Goal: Task Accomplishment & Management: Manage account settings

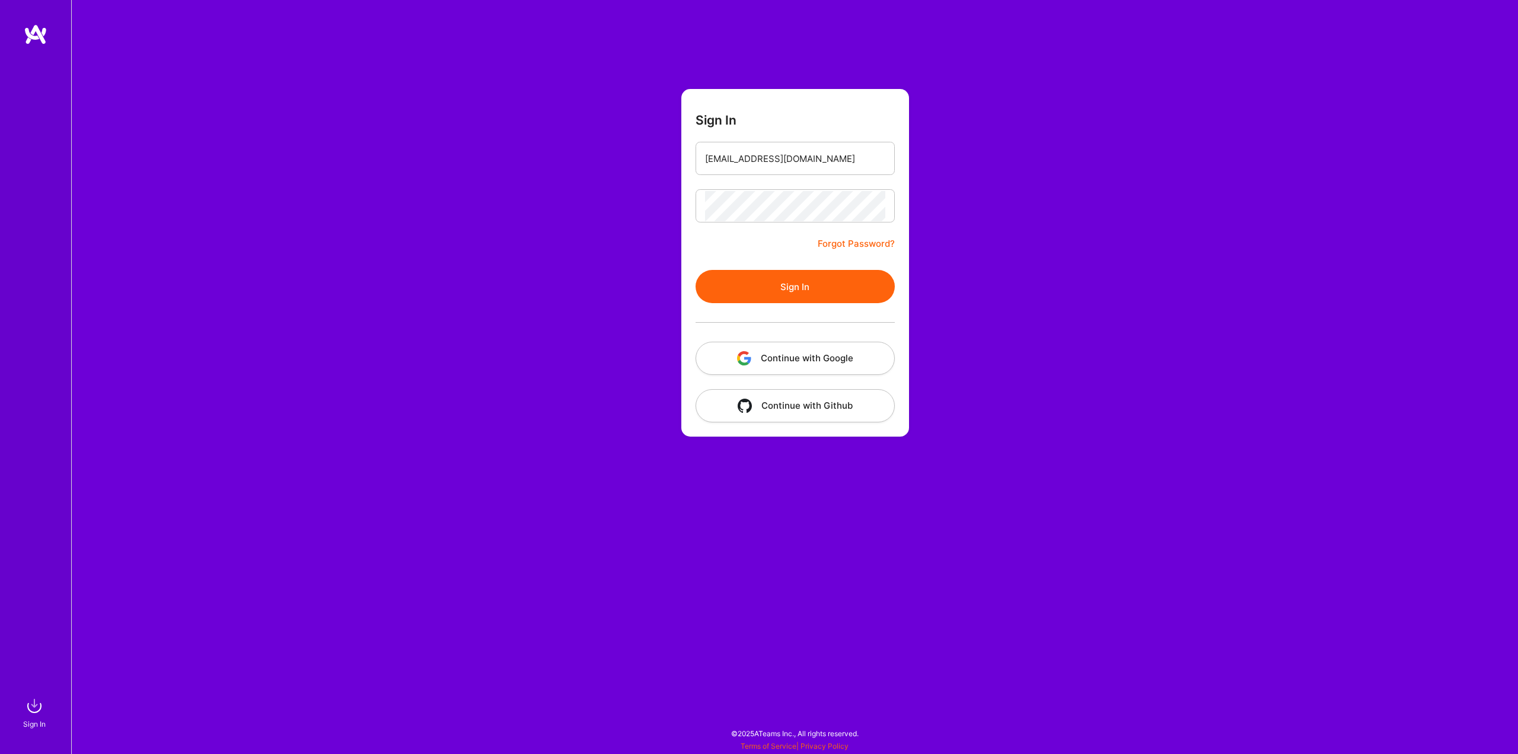
click at [696, 270] on button "Sign In" at bounding box center [795, 286] width 199 height 33
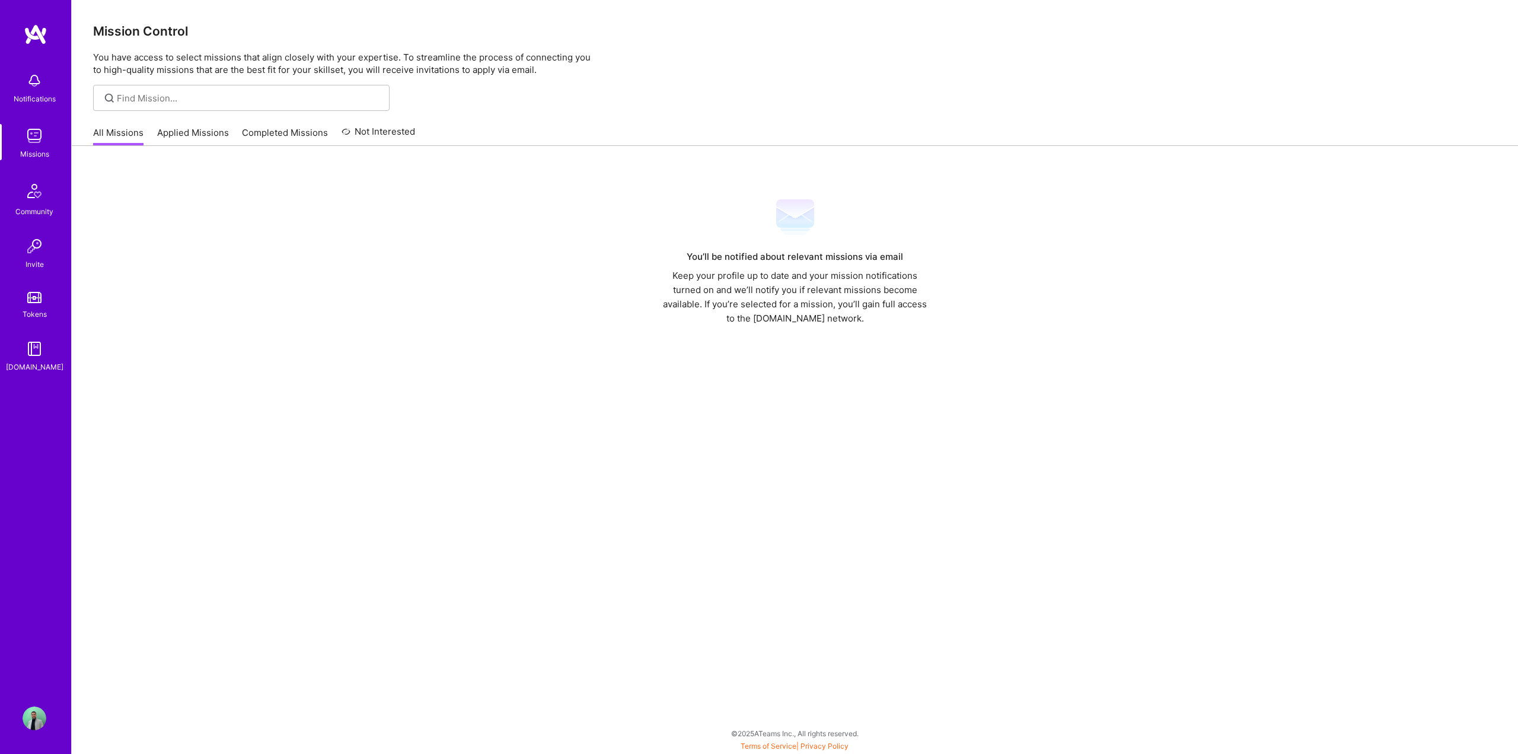
click at [33, 715] on img at bounding box center [35, 718] width 24 height 24
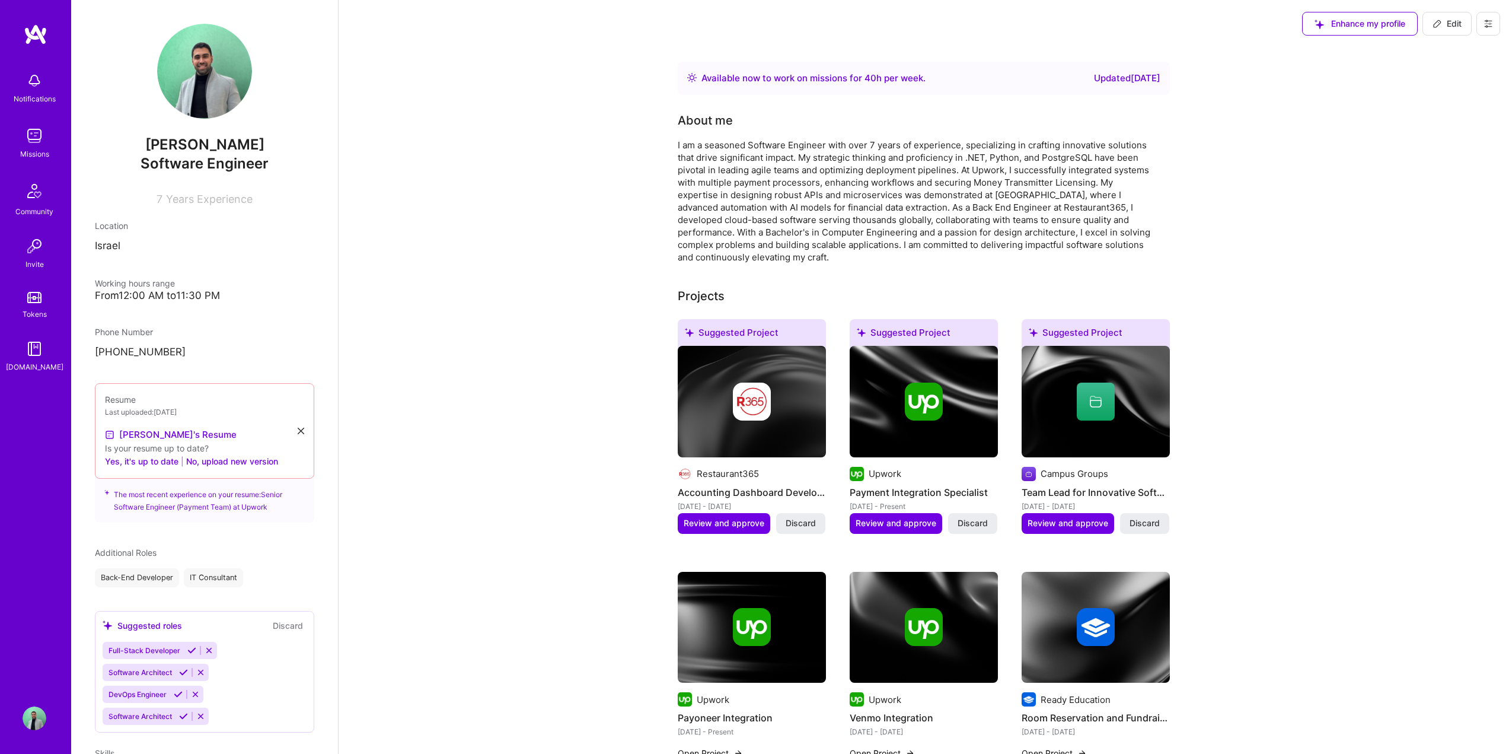
click at [1126, 81] on div "Updated 12 months ago" at bounding box center [1127, 78] width 66 height 14
click at [1438, 20] on icon at bounding box center [1437, 23] width 7 height 7
select select "IL"
select select "Right Now"
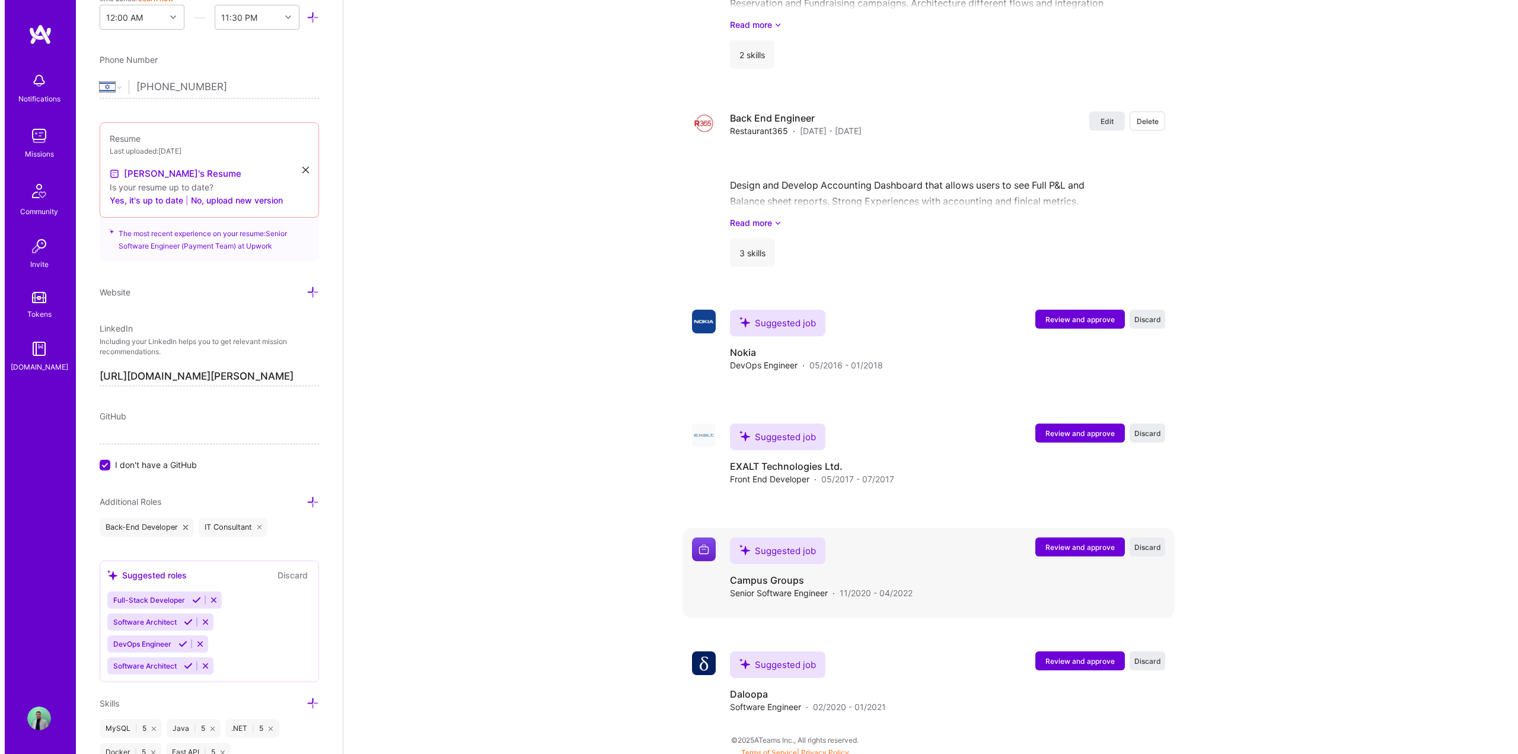
scroll to position [1959, 0]
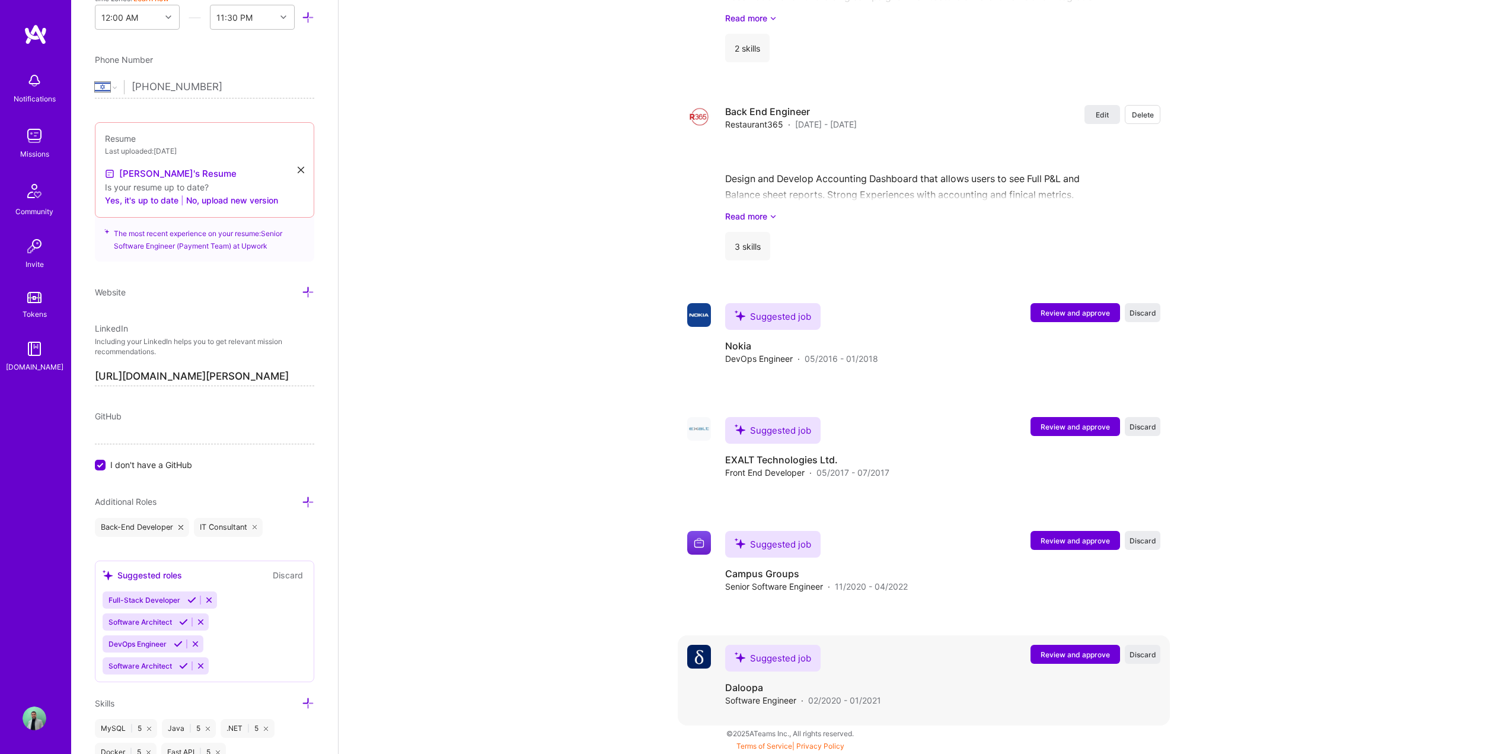
click at [1056, 651] on span "Review and approve" at bounding box center [1075, 654] width 69 height 10
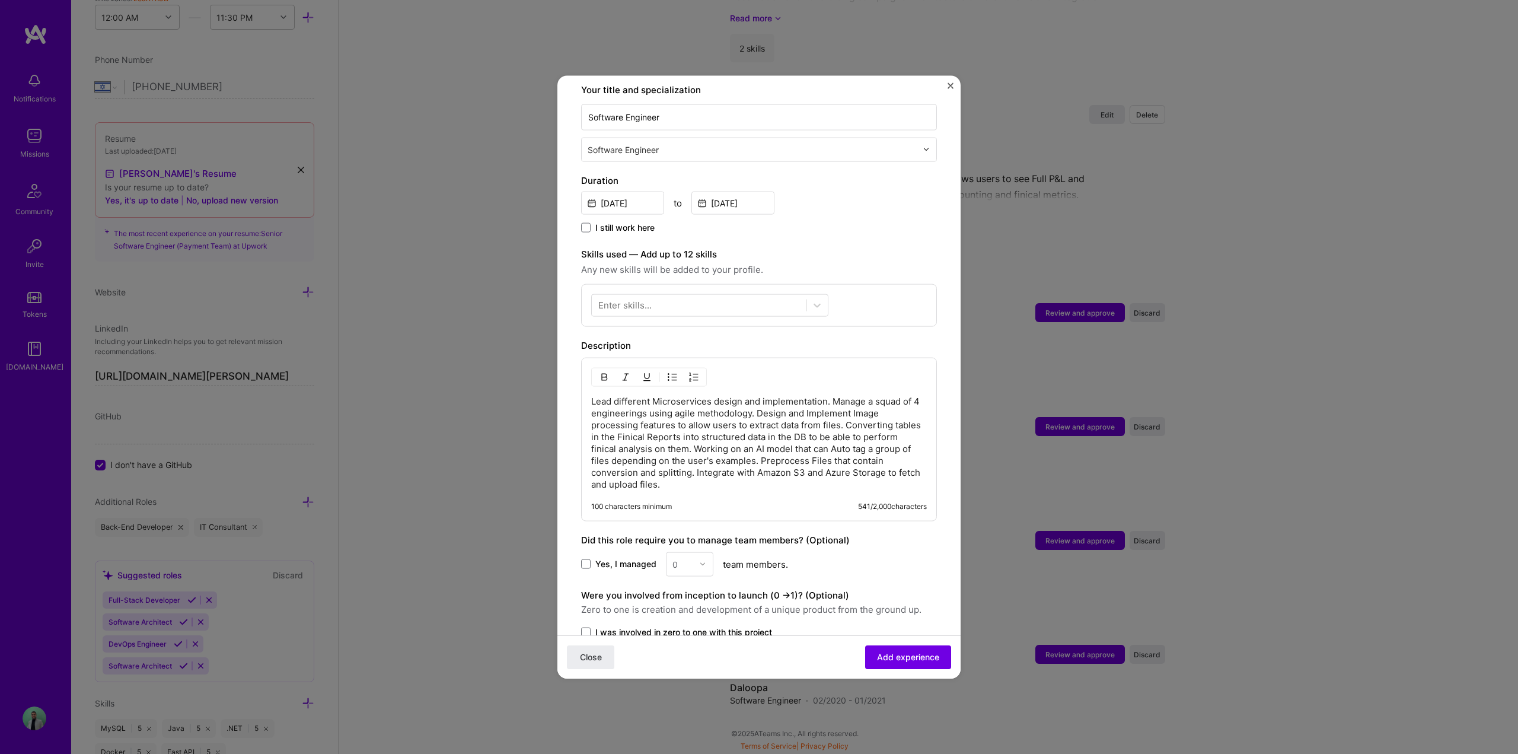
scroll to position [338, 0]
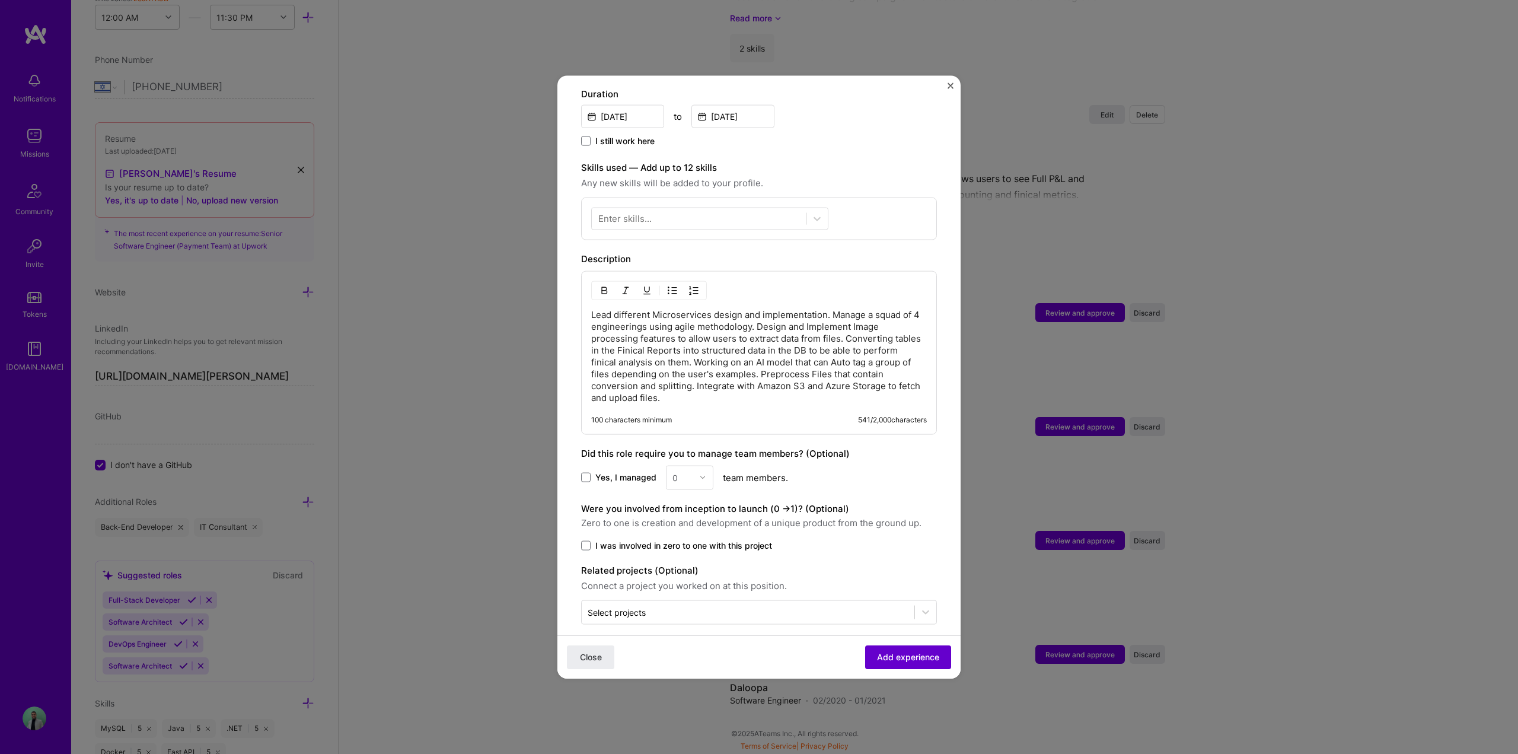
click at [887, 657] on span "Add experience" at bounding box center [908, 657] width 62 height 12
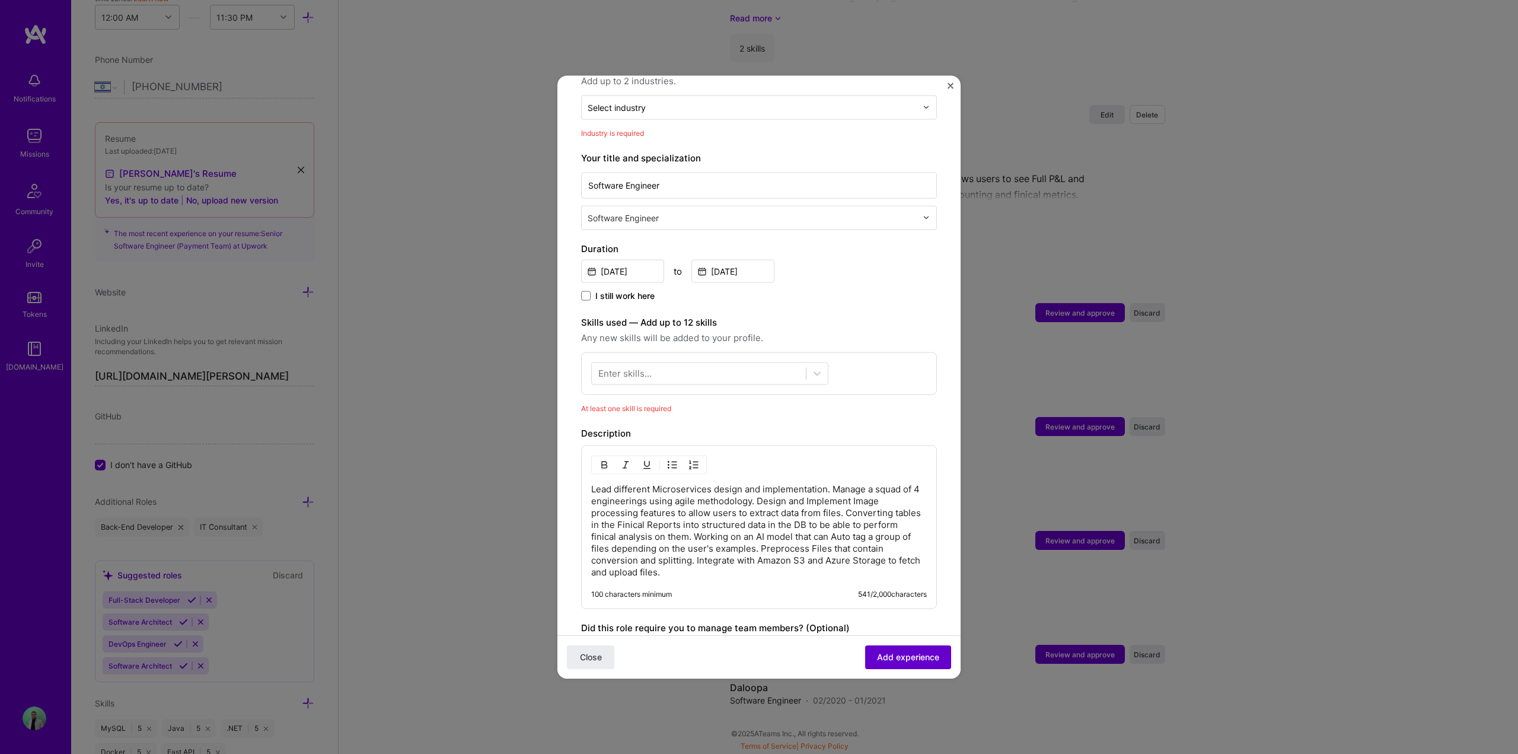
scroll to position [173, 0]
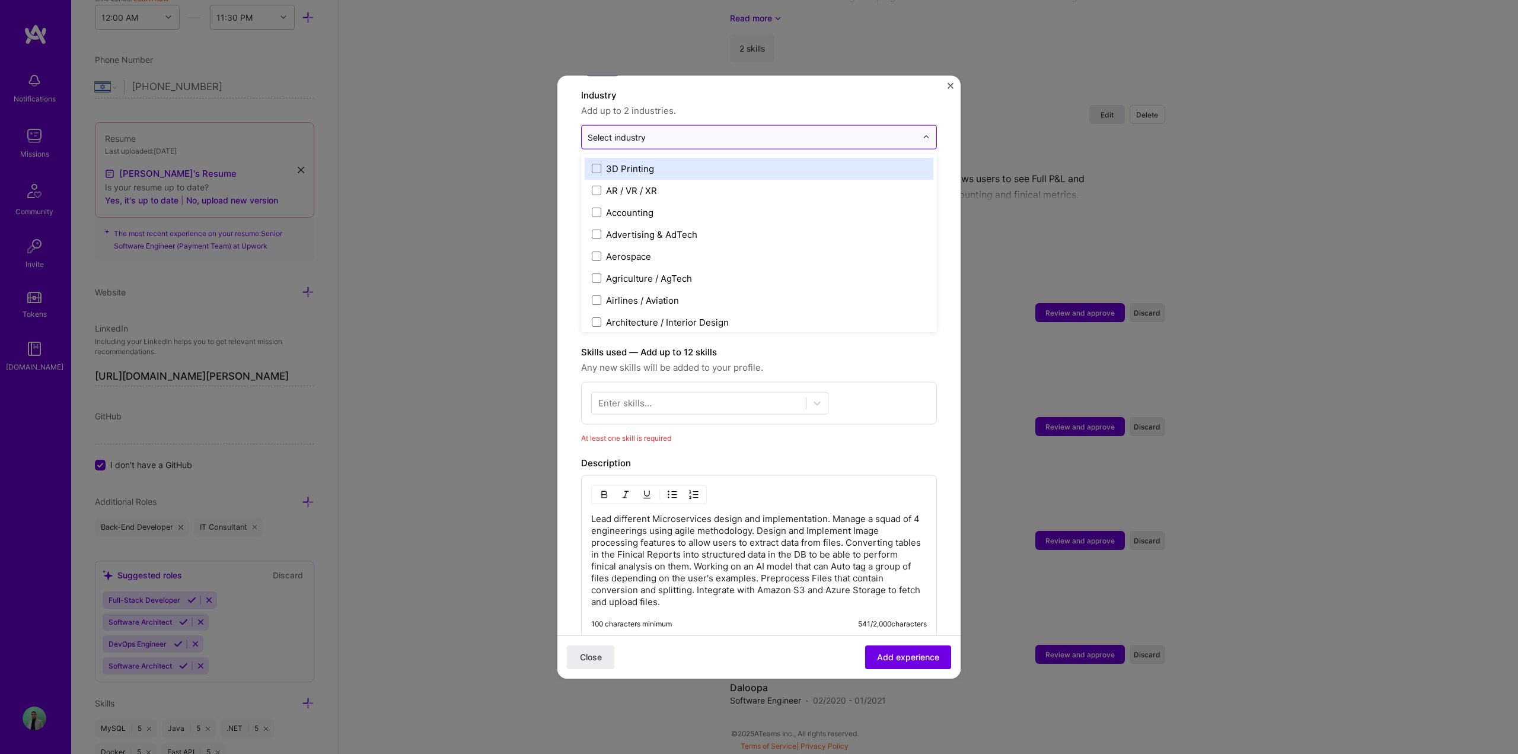
click at [677, 130] on input "text" at bounding box center [752, 136] width 329 height 12
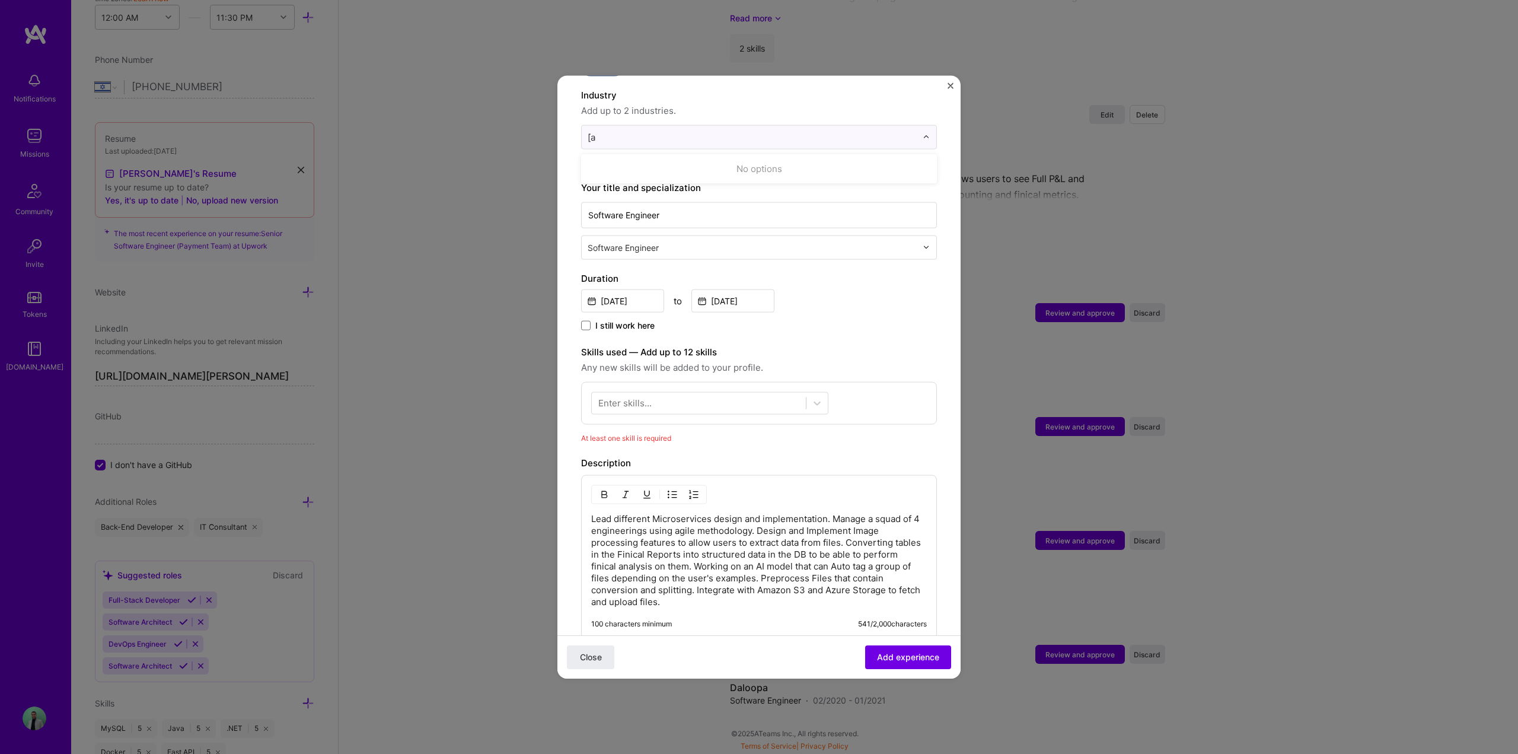
type input "[ay"
type input "Fin"
click at [687, 162] on div "Financial Services / Fintech" at bounding box center [664, 168] width 116 height 12
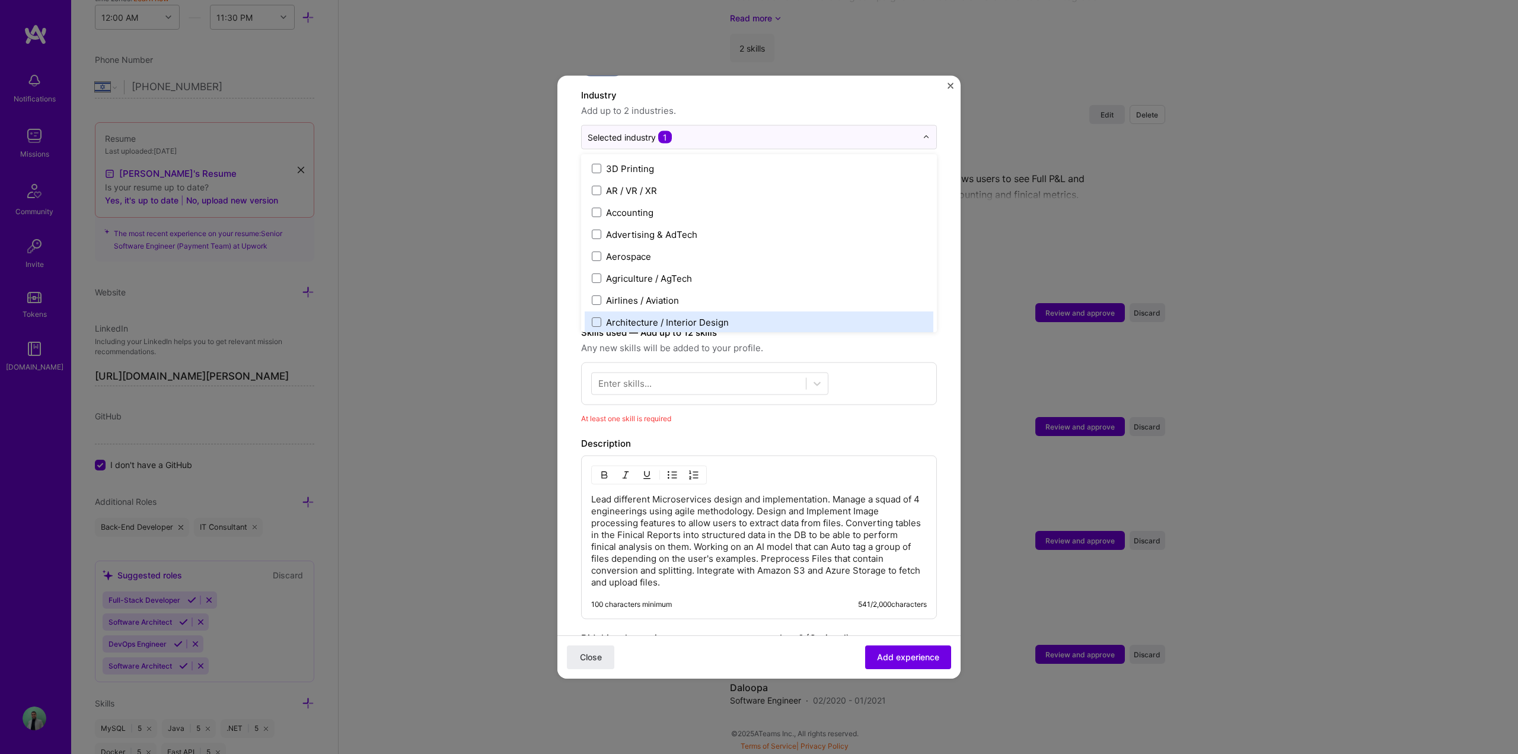
click at [624, 385] on div "Enter skills..." at bounding box center [759, 383] width 356 height 43
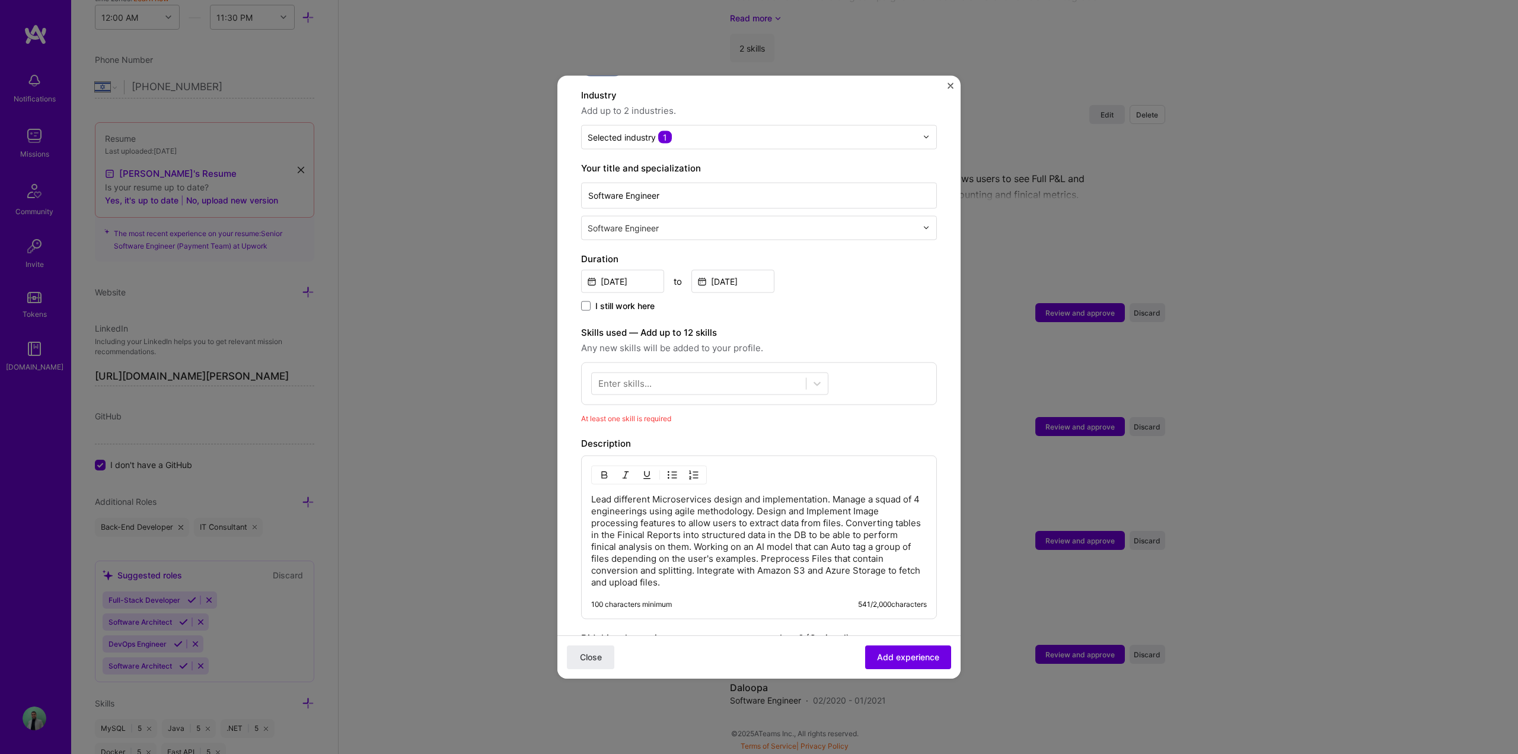
click at [638, 377] on div "Enter skills..." at bounding box center [624, 383] width 53 height 12
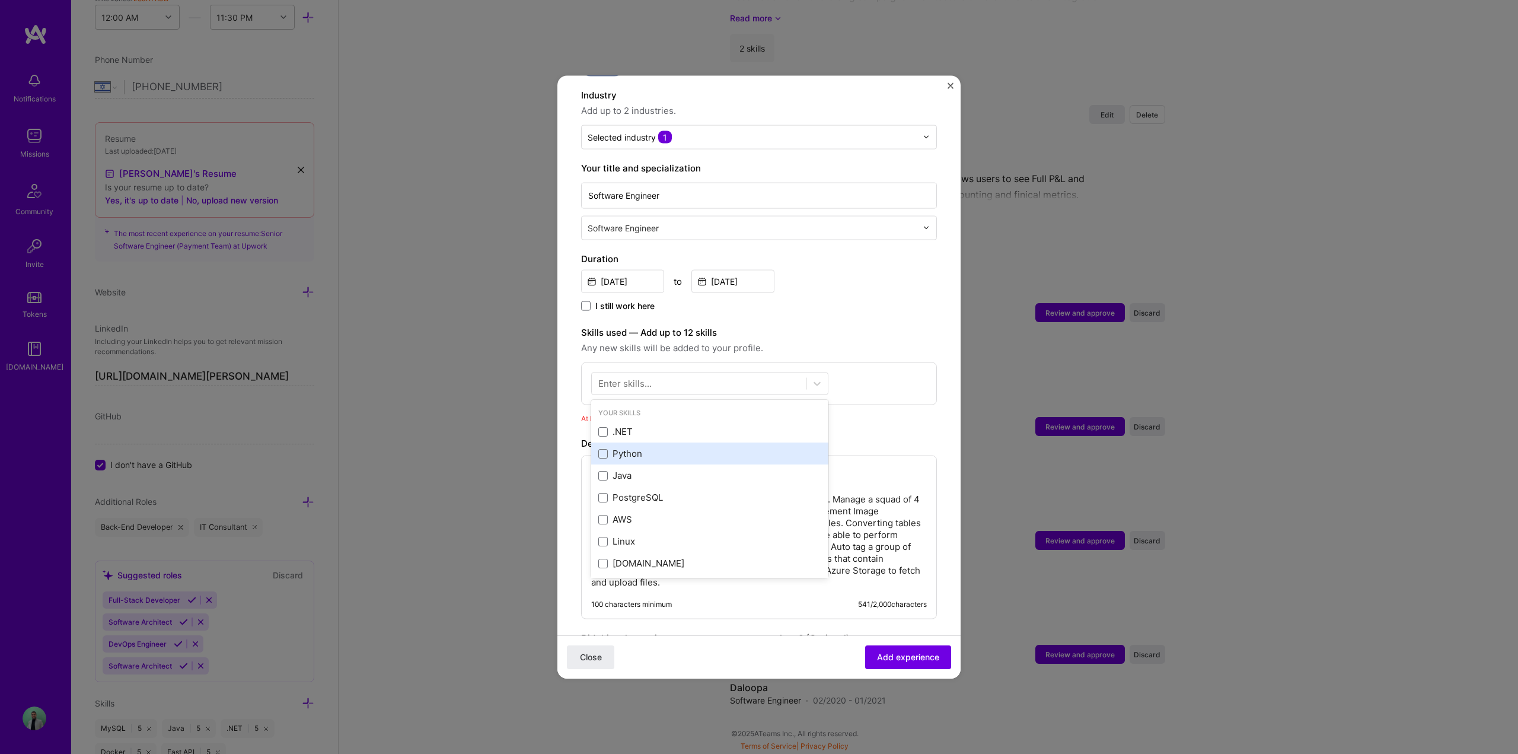
click at [643, 447] on div "Python" at bounding box center [709, 453] width 223 height 12
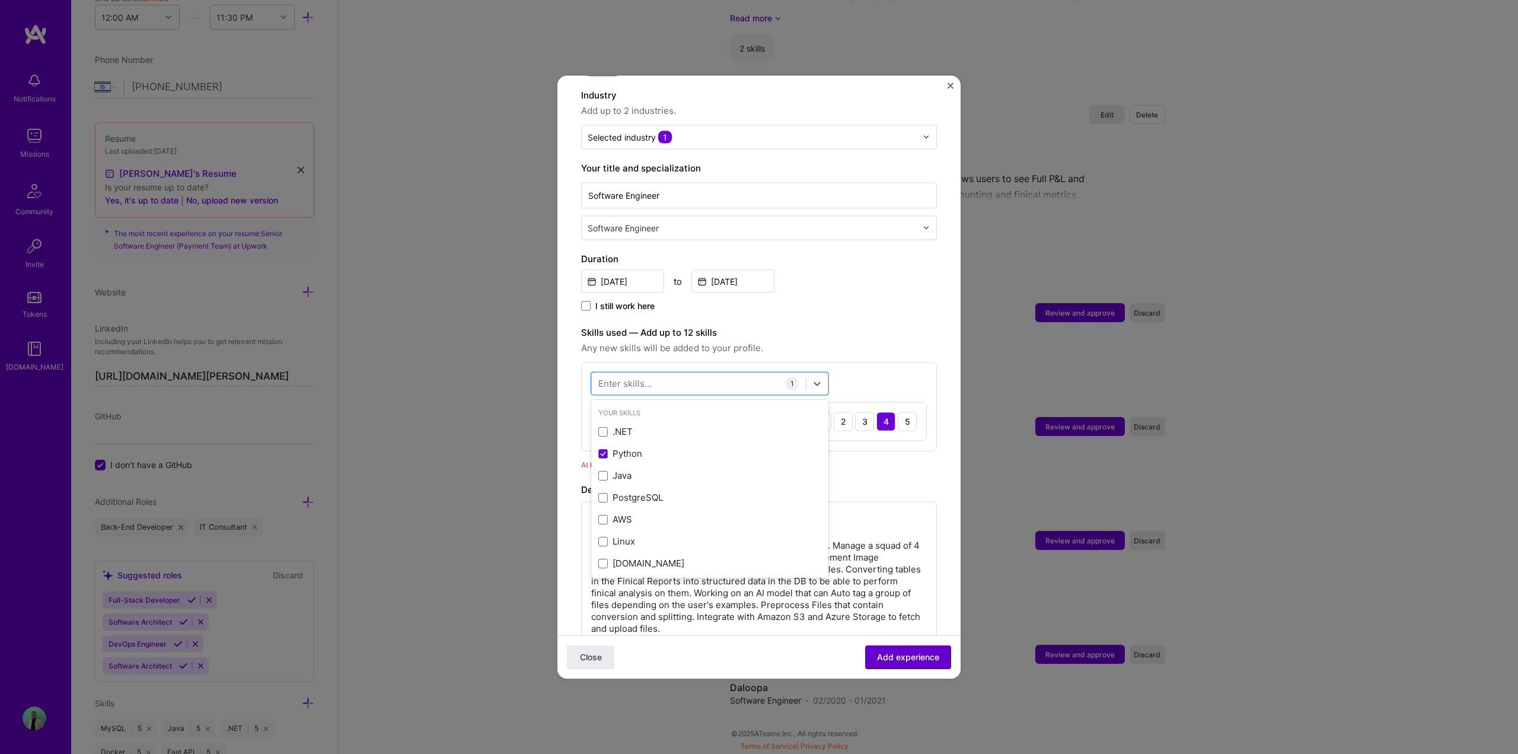
click at [904, 649] on button "Add experience" at bounding box center [908, 657] width 86 height 24
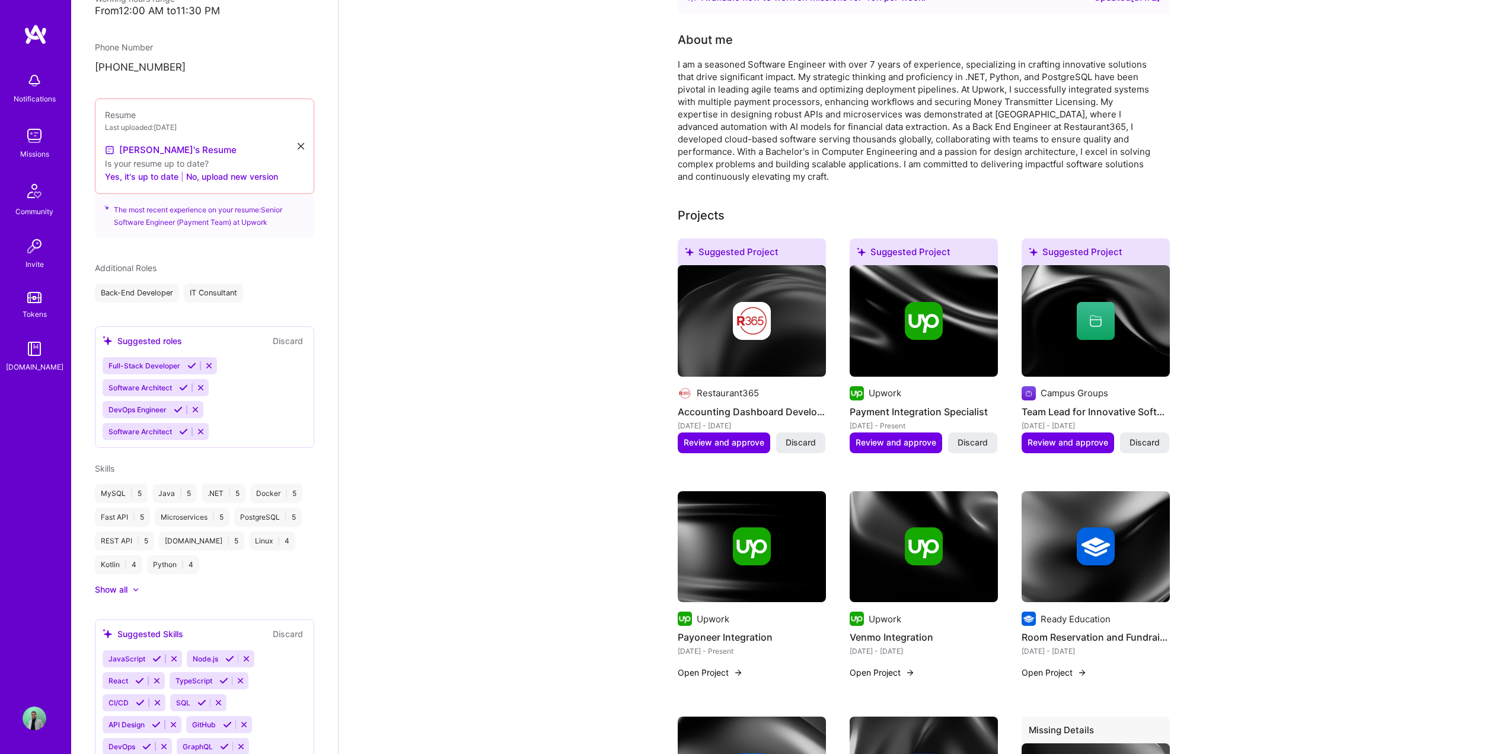
scroll to position [0, 0]
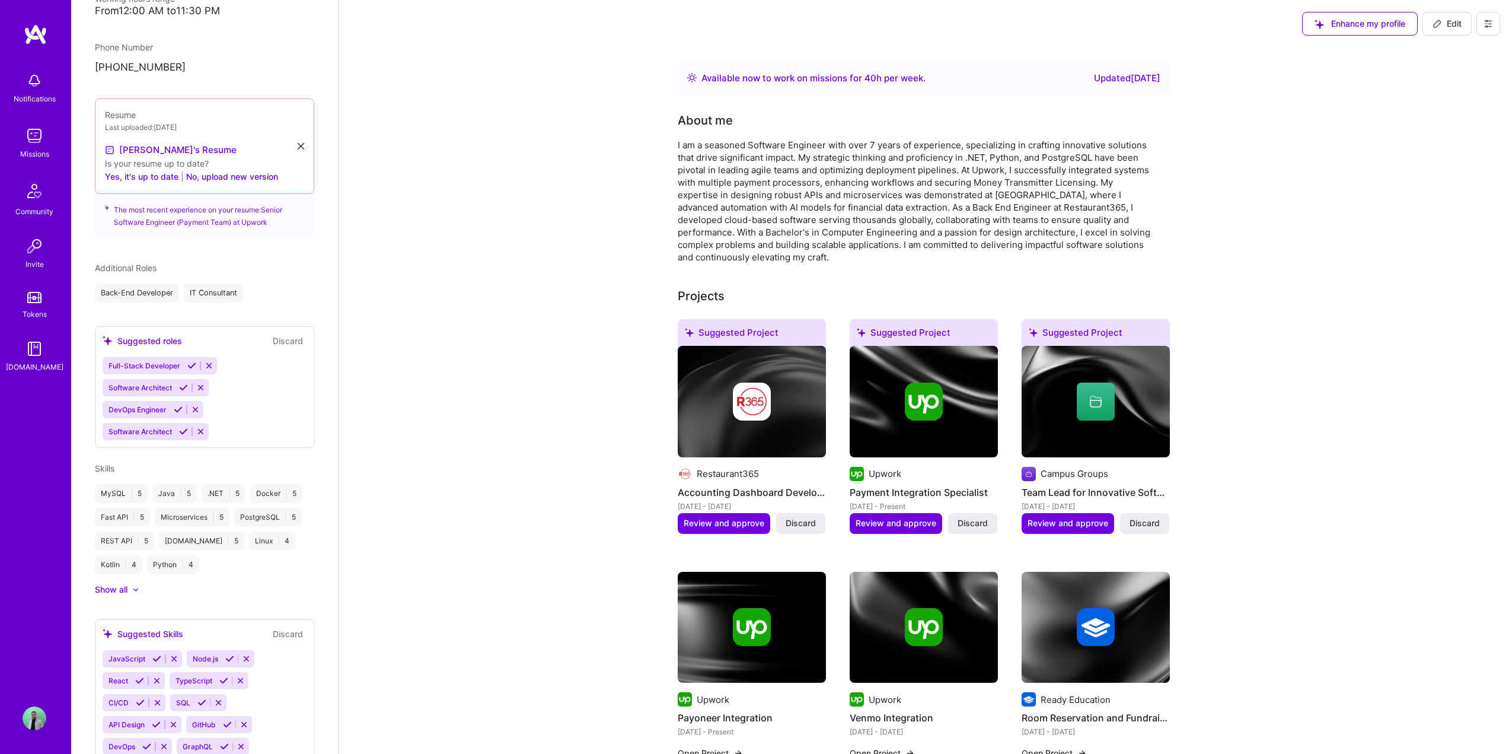
click at [1111, 81] on div "Updated 12 months ago" at bounding box center [1127, 78] width 66 height 14
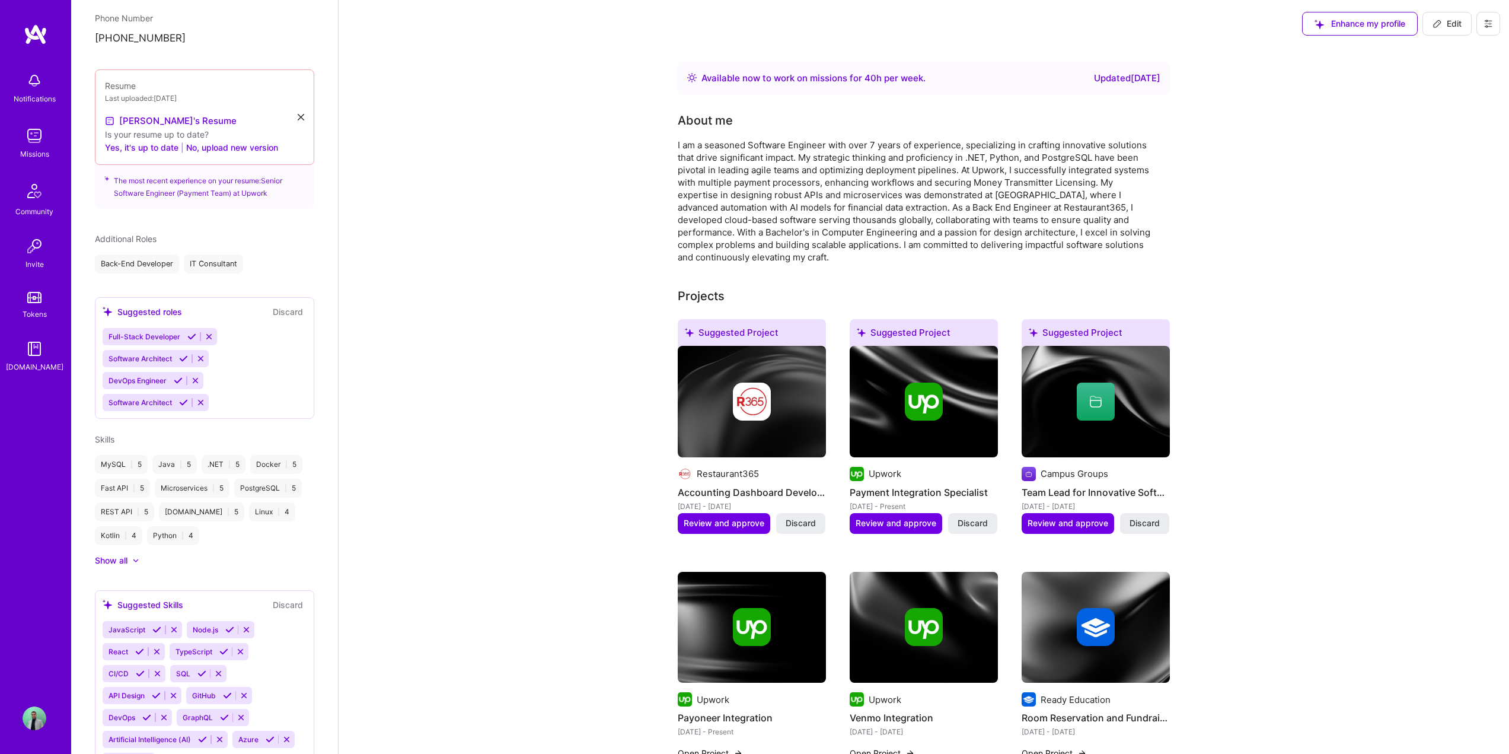
scroll to position [615, 0]
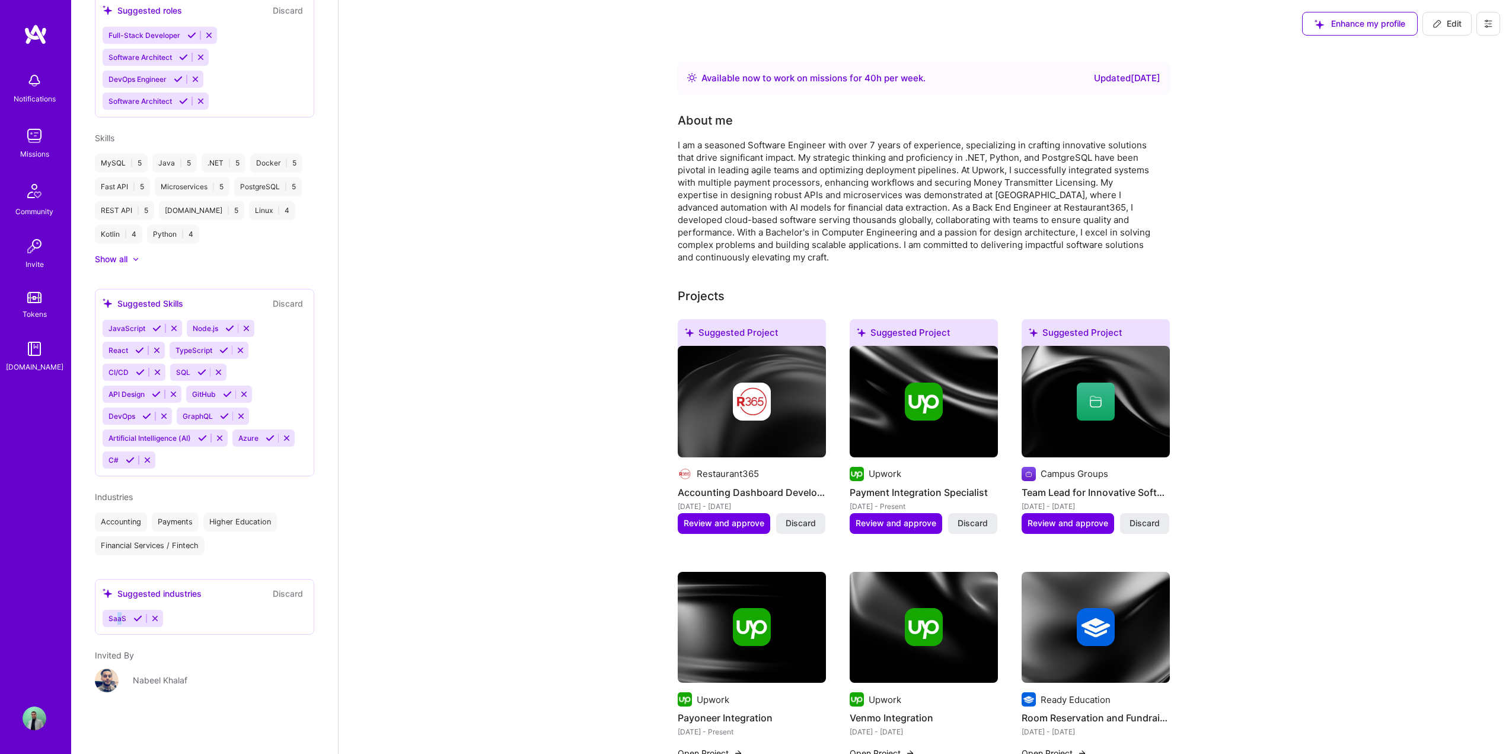
click at [119, 619] on span "SaaS" at bounding box center [118, 618] width 18 height 9
click at [136, 616] on icon at bounding box center [137, 618] width 9 height 9
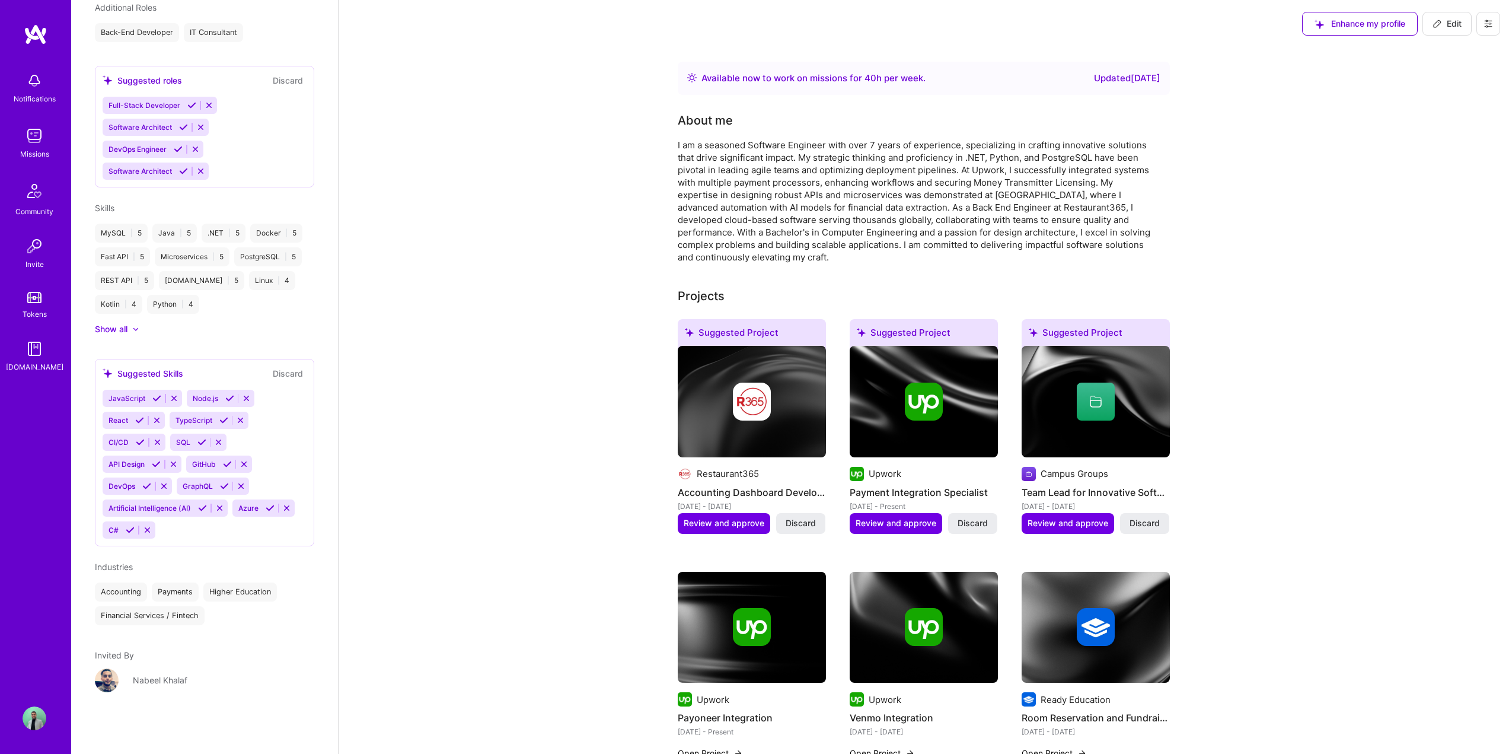
scroll to position [566, 0]
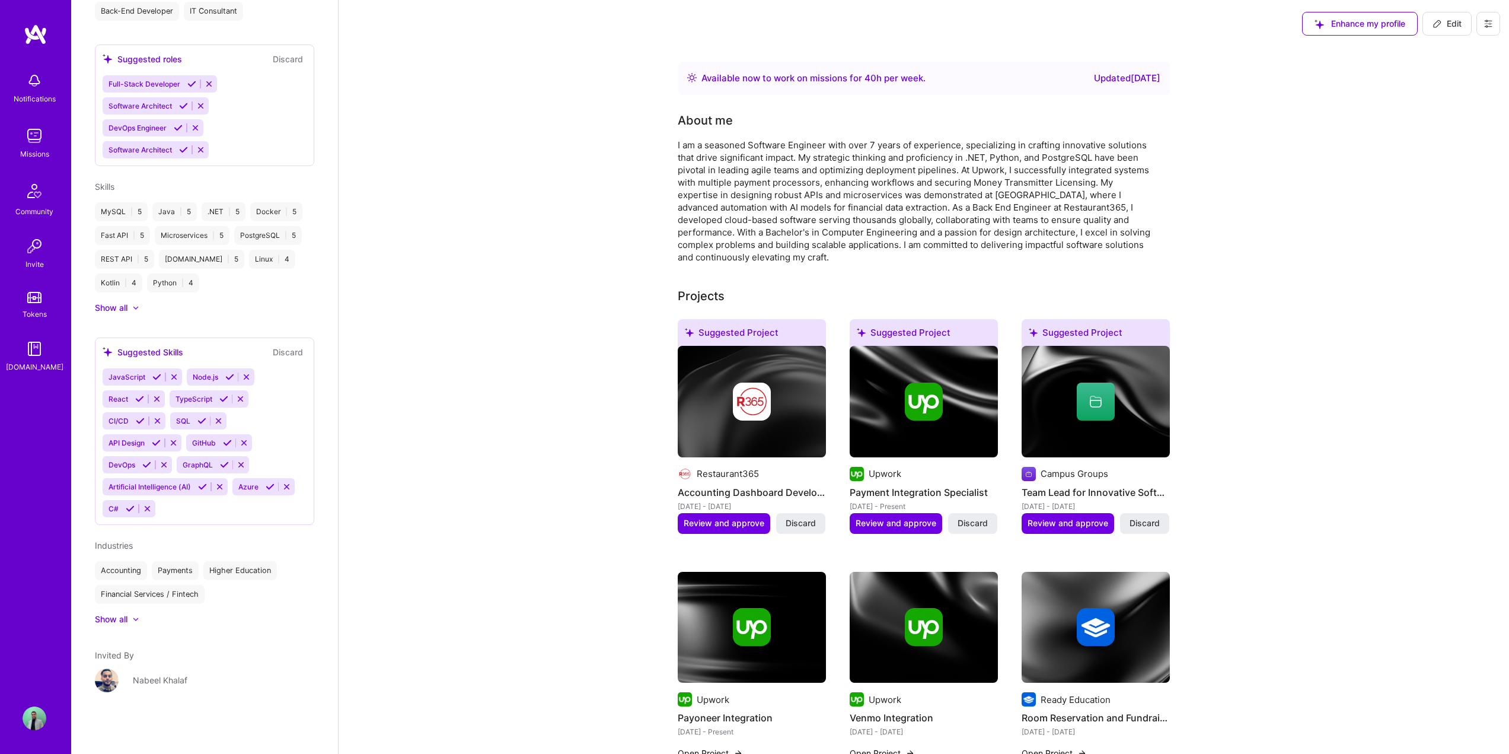
click at [157, 443] on icon at bounding box center [156, 442] width 9 height 9
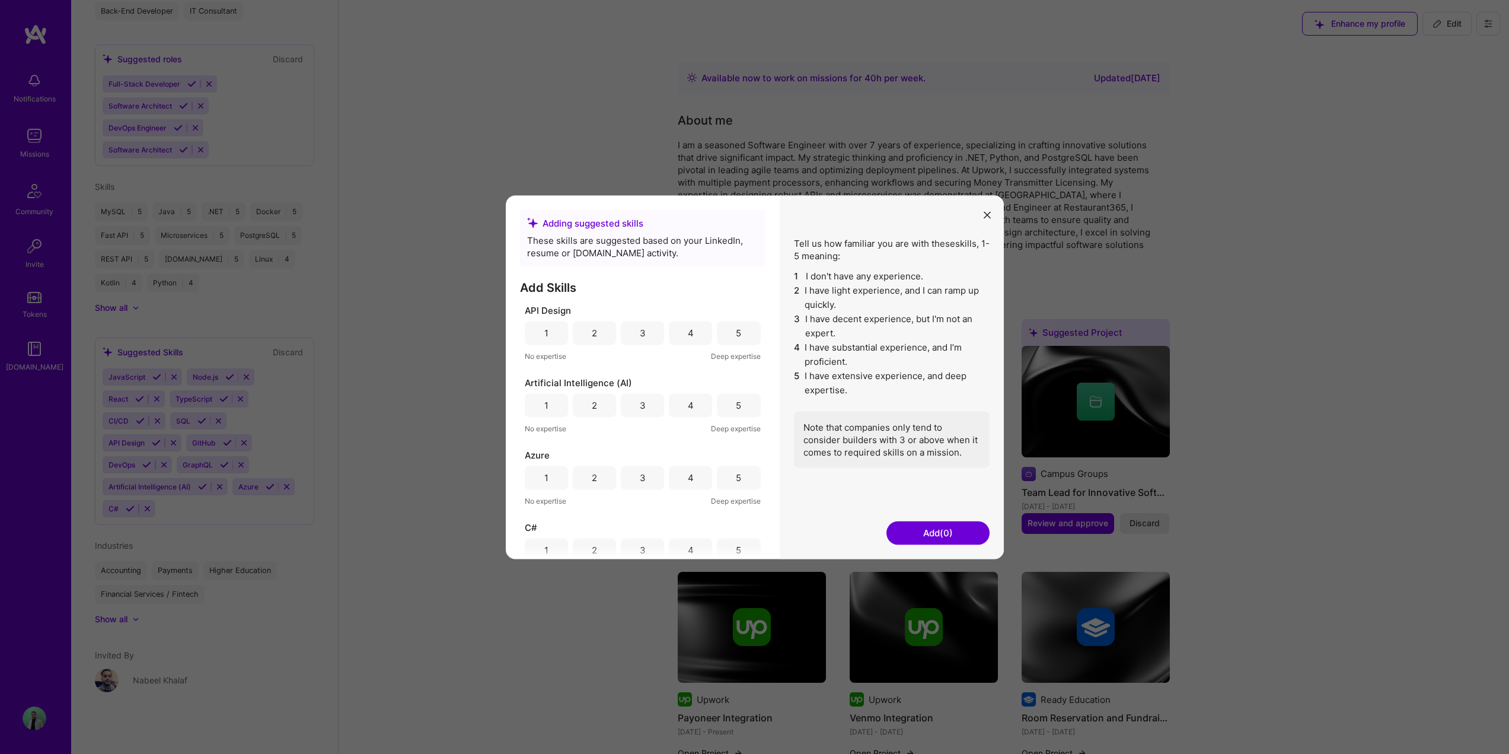
click at [741, 336] on div "5" at bounding box center [738, 333] width 43 height 24
click at [736, 493] on div "5" at bounding box center [738, 491] width 5 height 12
click at [964, 536] on button "Add (2)" at bounding box center [938, 533] width 103 height 24
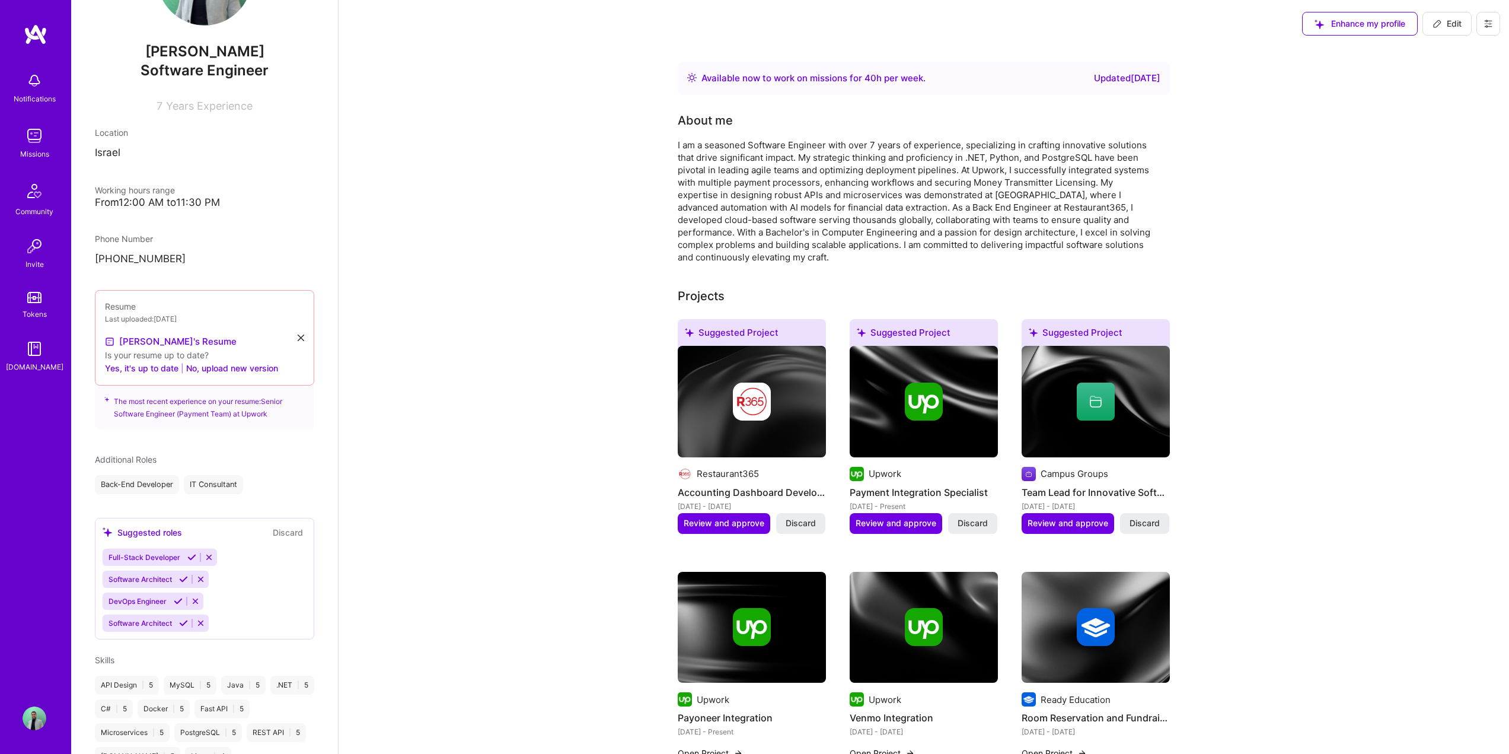
scroll to position [48, 0]
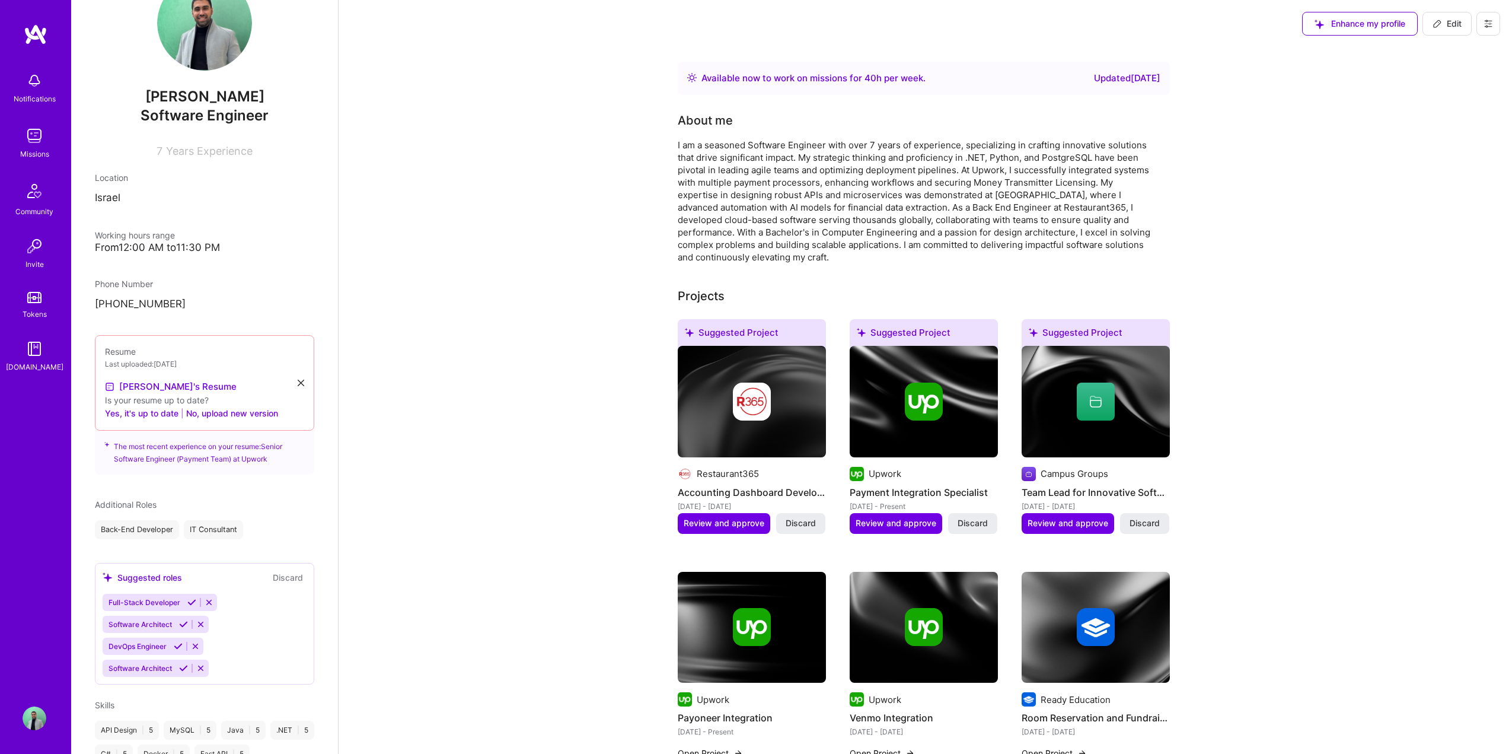
click at [298, 384] on icon at bounding box center [301, 383] width 7 height 7
click at [170, 383] on span "PDF file format" at bounding box center [169, 386] width 81 height 12
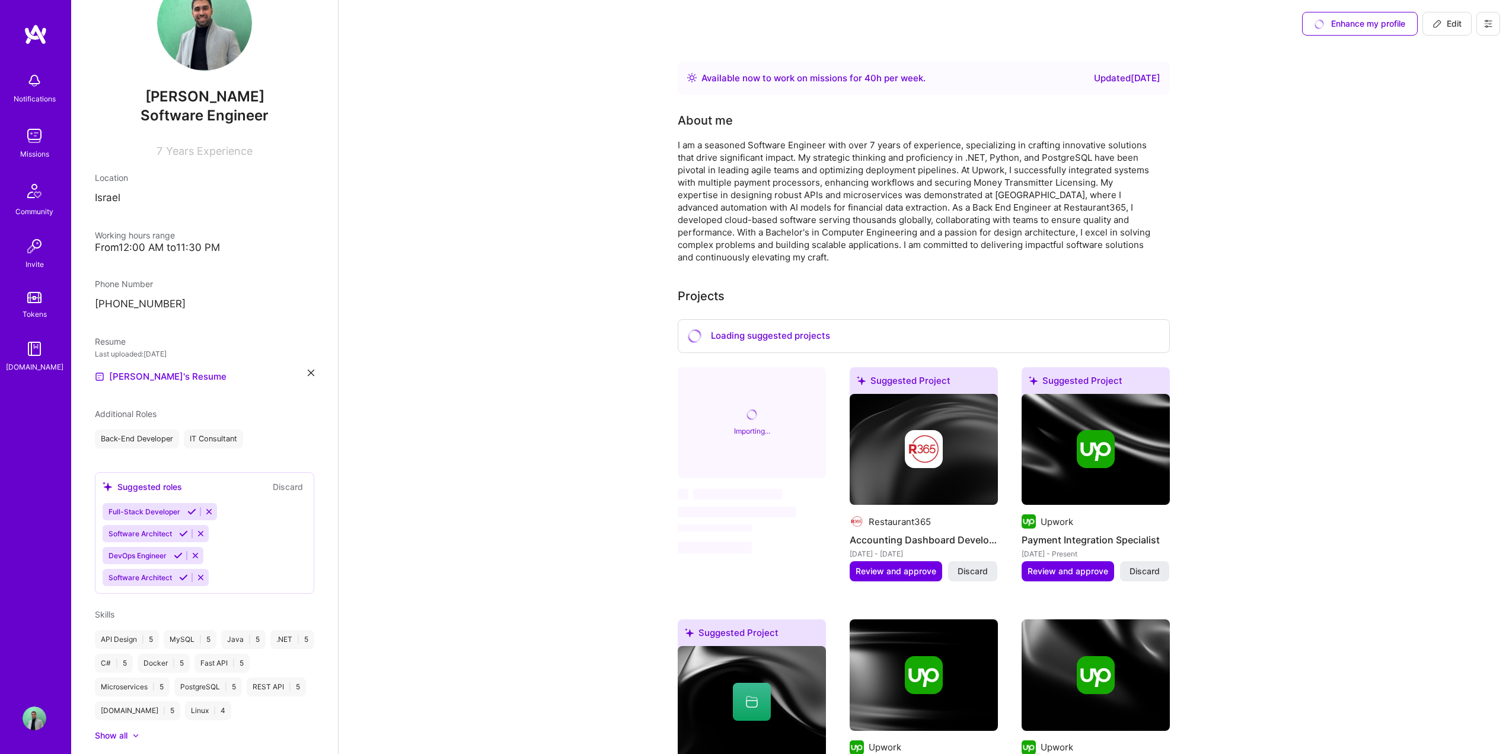
click at [1123, 88] on div "Available now to work on missions for 40 h per week . Updated 12 months ago" at bounding box center [924, 78] width 492 height 33
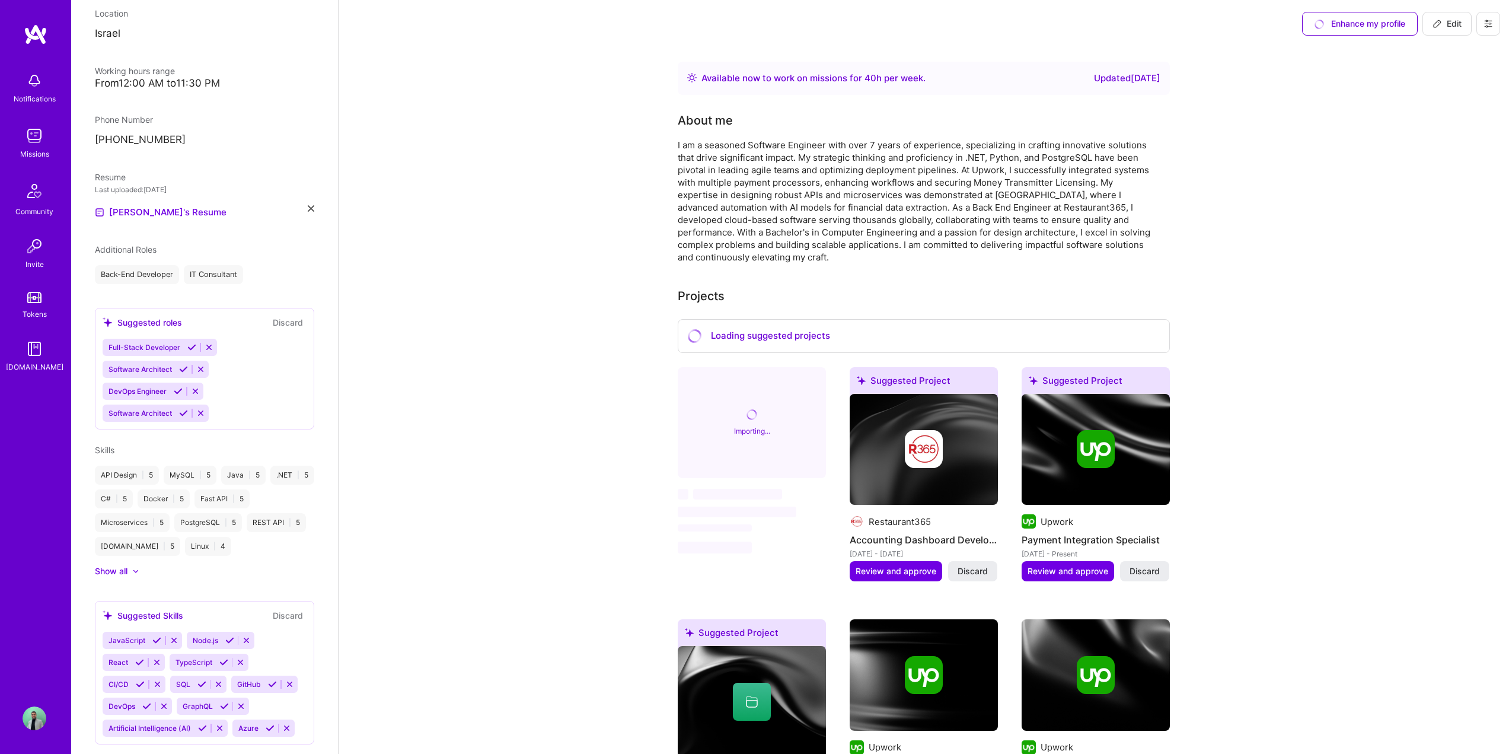
scroll to position [345, 0]
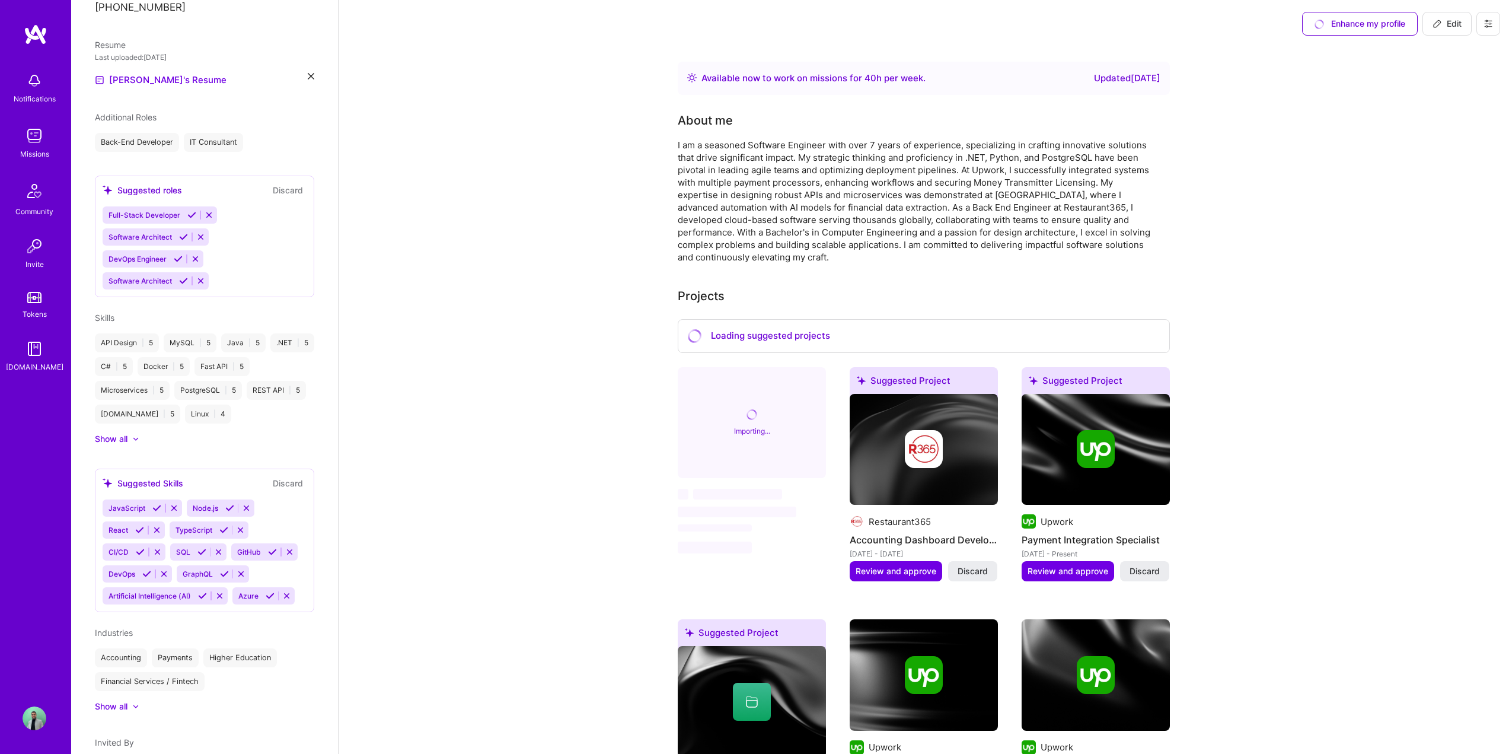
click at [1366, 23] on div "Enhance my profile" at bounding box center [1360, 24] width 116 height 24
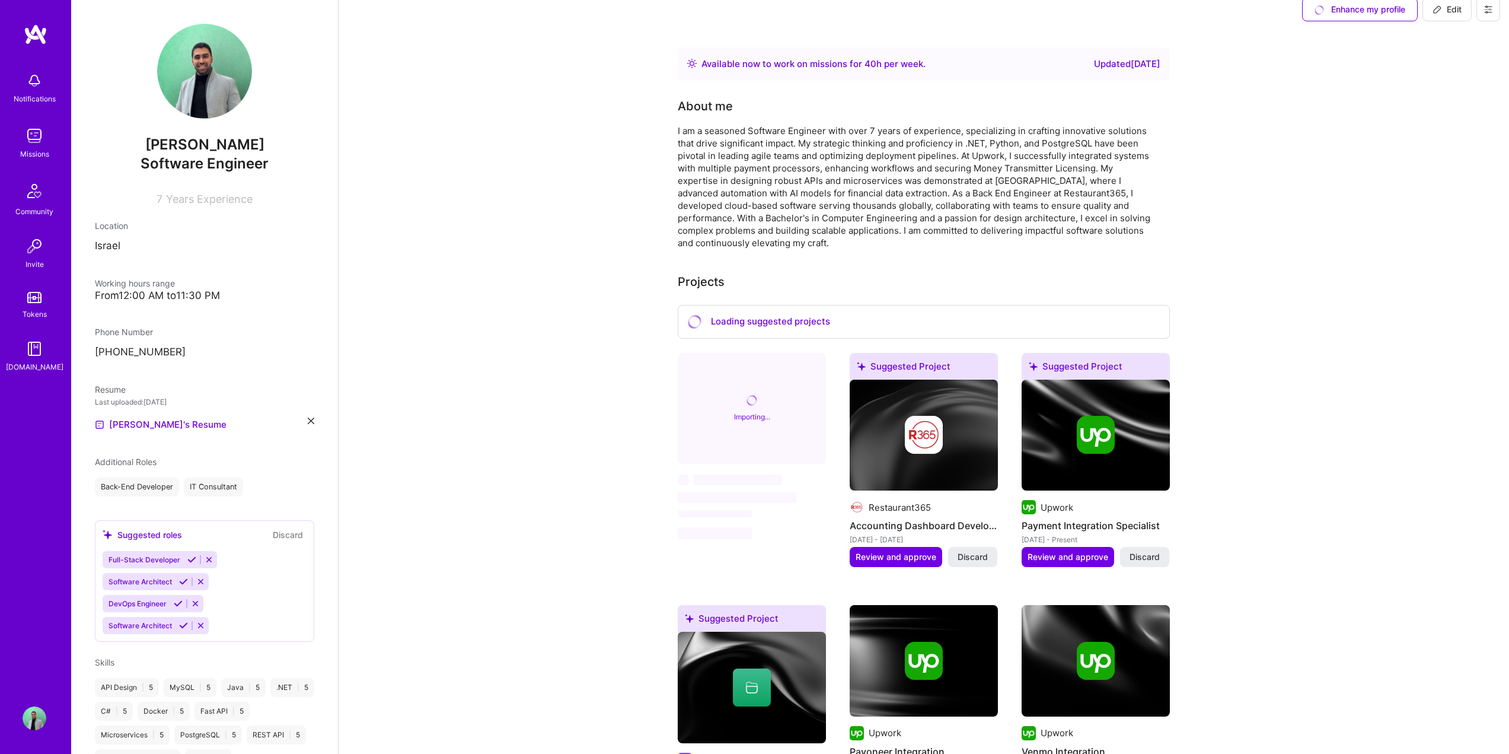
scroll to position [0, 0]
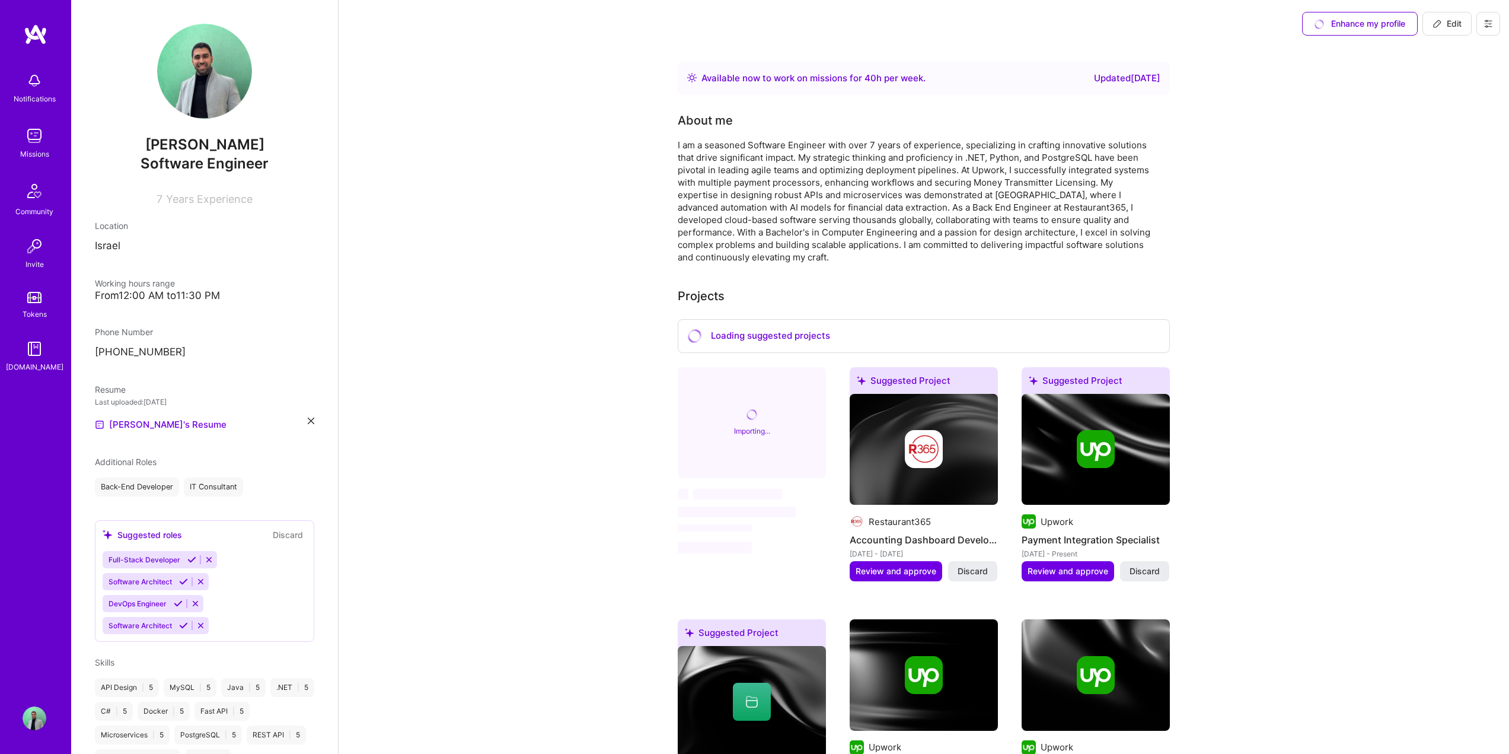
click at [1362, 27] on div "Enhance my profile" at bounding box center [1360, 24] width 116 height 24
click at [173, 196] on span "Years Experience" at bounding box center [209, 199] width 87 height 12
click at [1462, 23] on button "Edit" at bounding box center [1447, 24] width 49 height 24
select select "IL"
select select "Right Now"
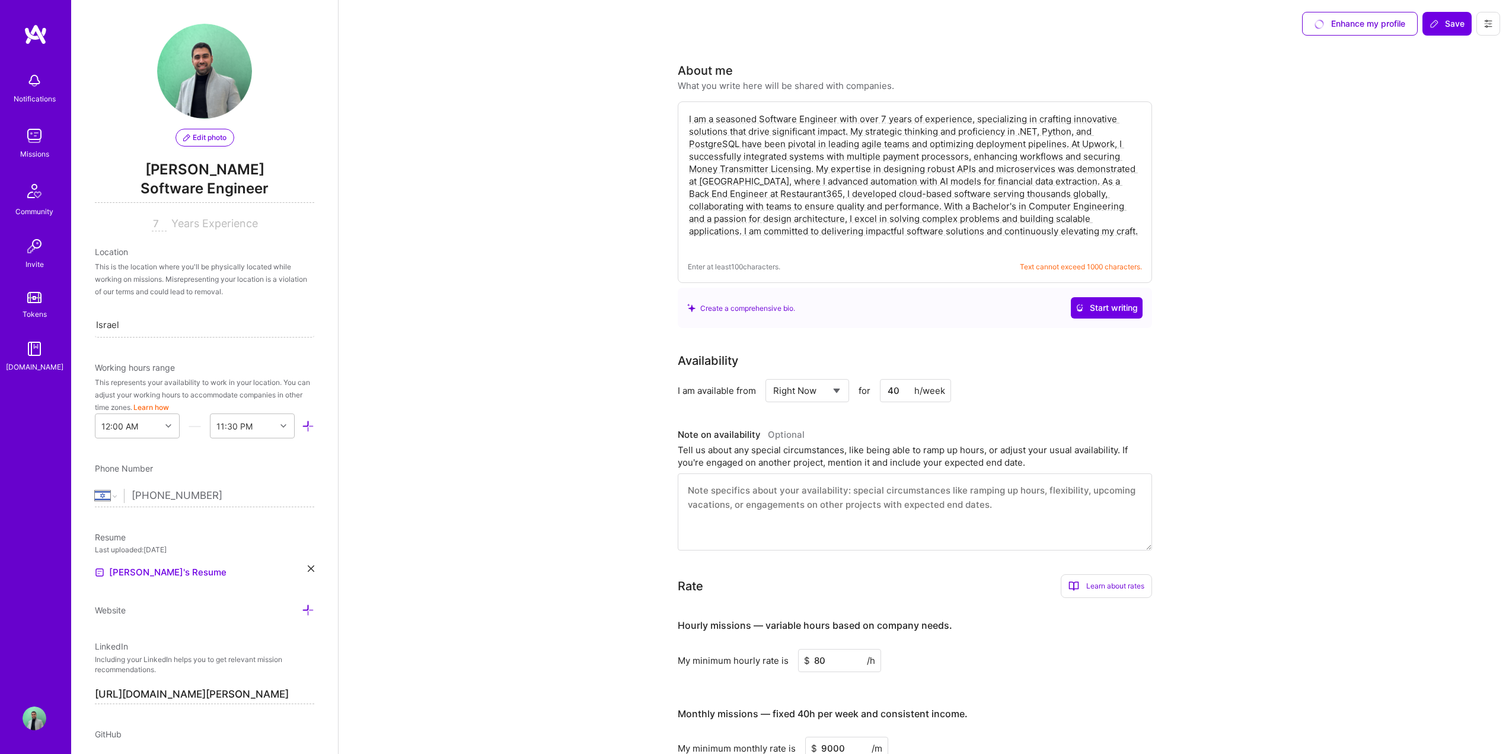
click at [154, 223] on input "7" at bounding box center [159, 224] width 15 height 14
type input "9"
click at [276, 426] on div at bounding box center [285, 425] width 18 height 15
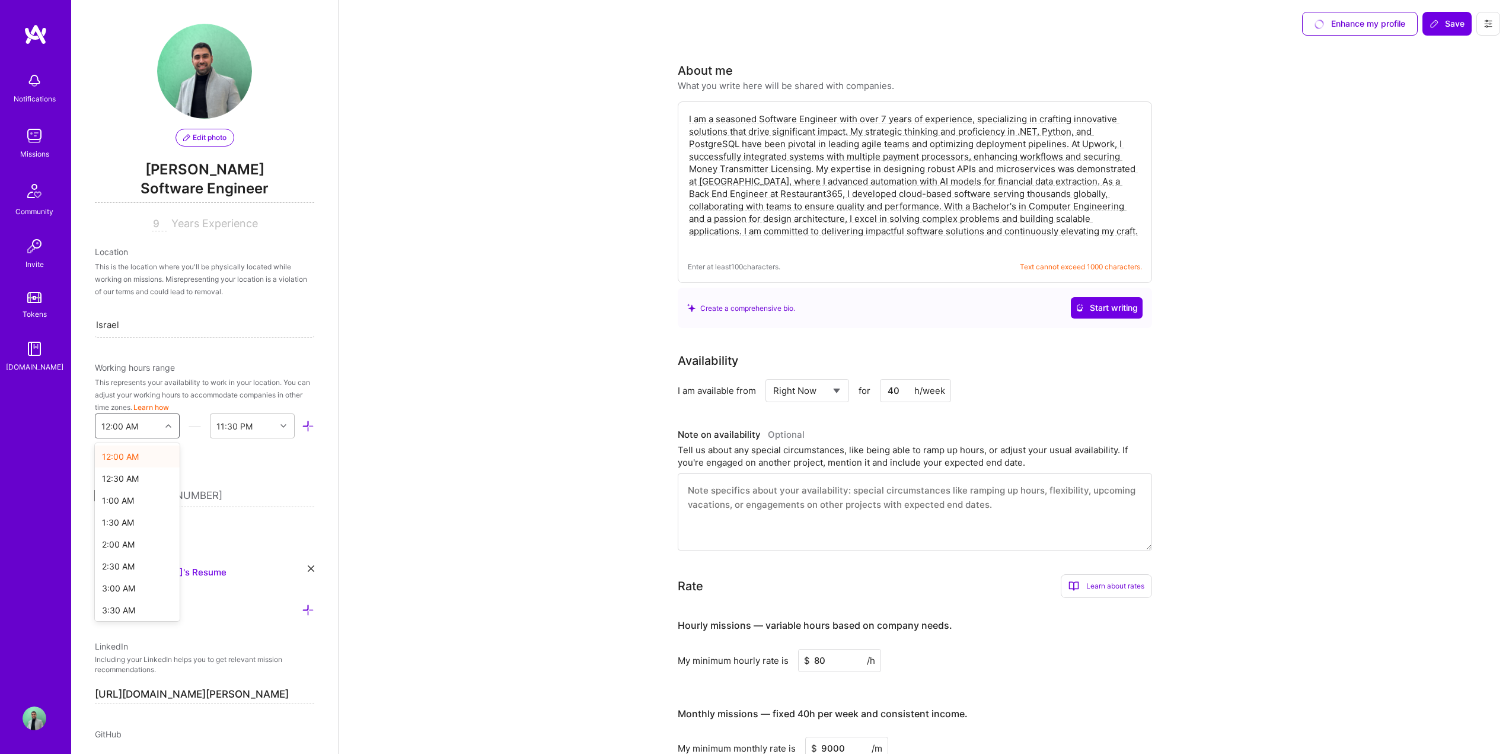
click at [139, 423] on div "12:00 AM" at bounding box center [127, 426] width 65 height 24
drag, startPoint x: 131, startPoint y: 501, endPoint x: 138, endPoint y: 495, distance: 9.3
click at [130, 501] on div "1:00 AM" at bounding box center [137, 500] width 85 height 22
click at [265, 431] on div "End Time" at bounding box center [243, 426] width 65 height 24
drag, startPoint x: 276, startPoint y: 470, endPoint x: 269, endPoint y: 518, distance: 47.9
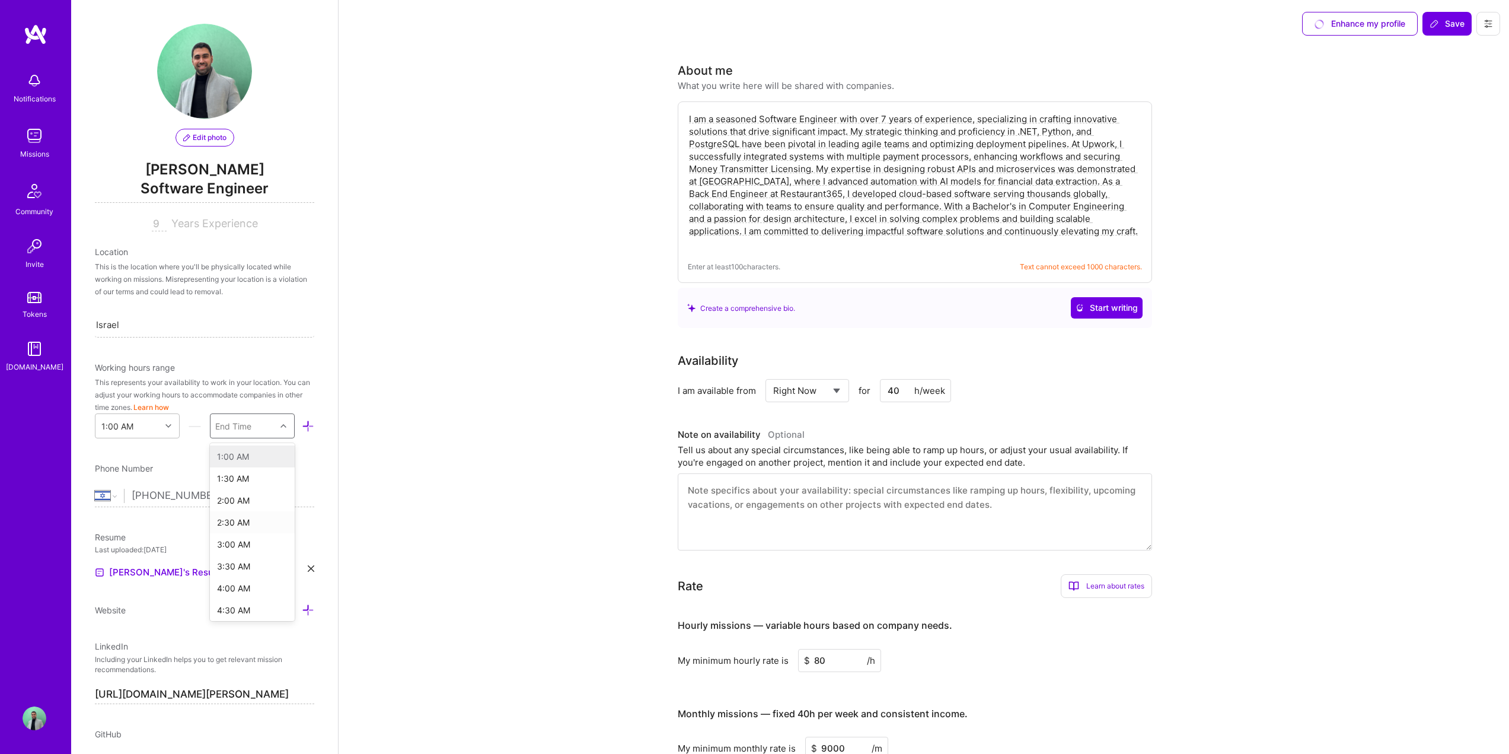
click at [269, 518] on div "1:00 AM 1:30 AM 2:00 AM 2:30 AM 3:00 AM 3:30 AM 4:00 AM 4:30 AM 5:00 AM 5:30 AM…" at bounding box center [252, 532] width 85 height 178
click at [254, 546] on div "11:00 PM" at bounding box center [252, 542] width 85 height 22
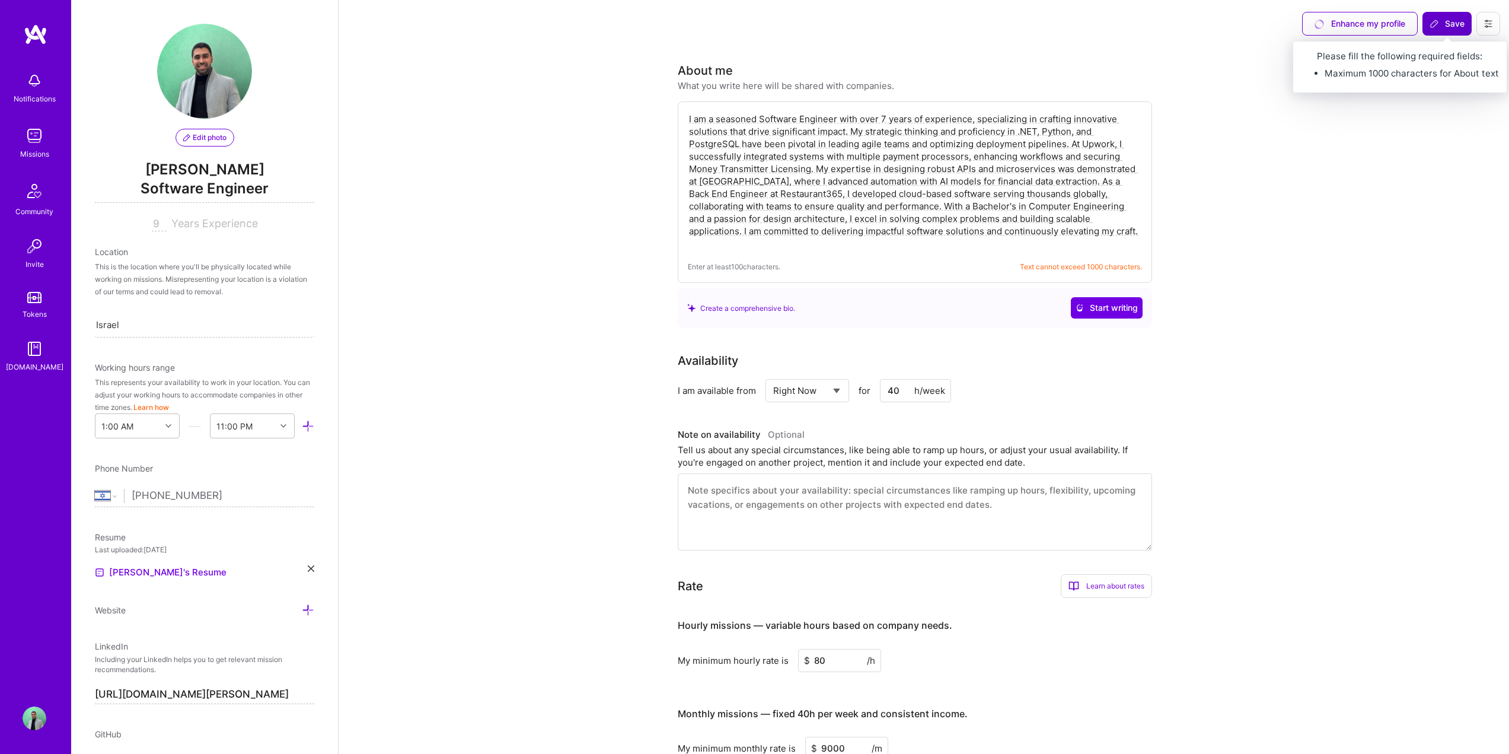
click at [1435, 16] on button "Save" at bounding box center [1447, 24] width 49 height 24
click at [1454, 22] on span "Save" at bounding box center [1447, 24] width 35 height 12
click at [1069, 238] on textarea "I am a seasoned Software Engineer with over 7 years of experience, specializing…" at bounding box center [915, 180] width 454 height 139
click at [719, 180] on textarea "I am a seasoned Software Engineer with over 7 years of experience, specializing…" at bounding box center [915, 180] width 454 height 139
drag, startPoint x: 1072, startPoint y: 241, endPoint x: 680, endPoint y: 116, distance: 410.9
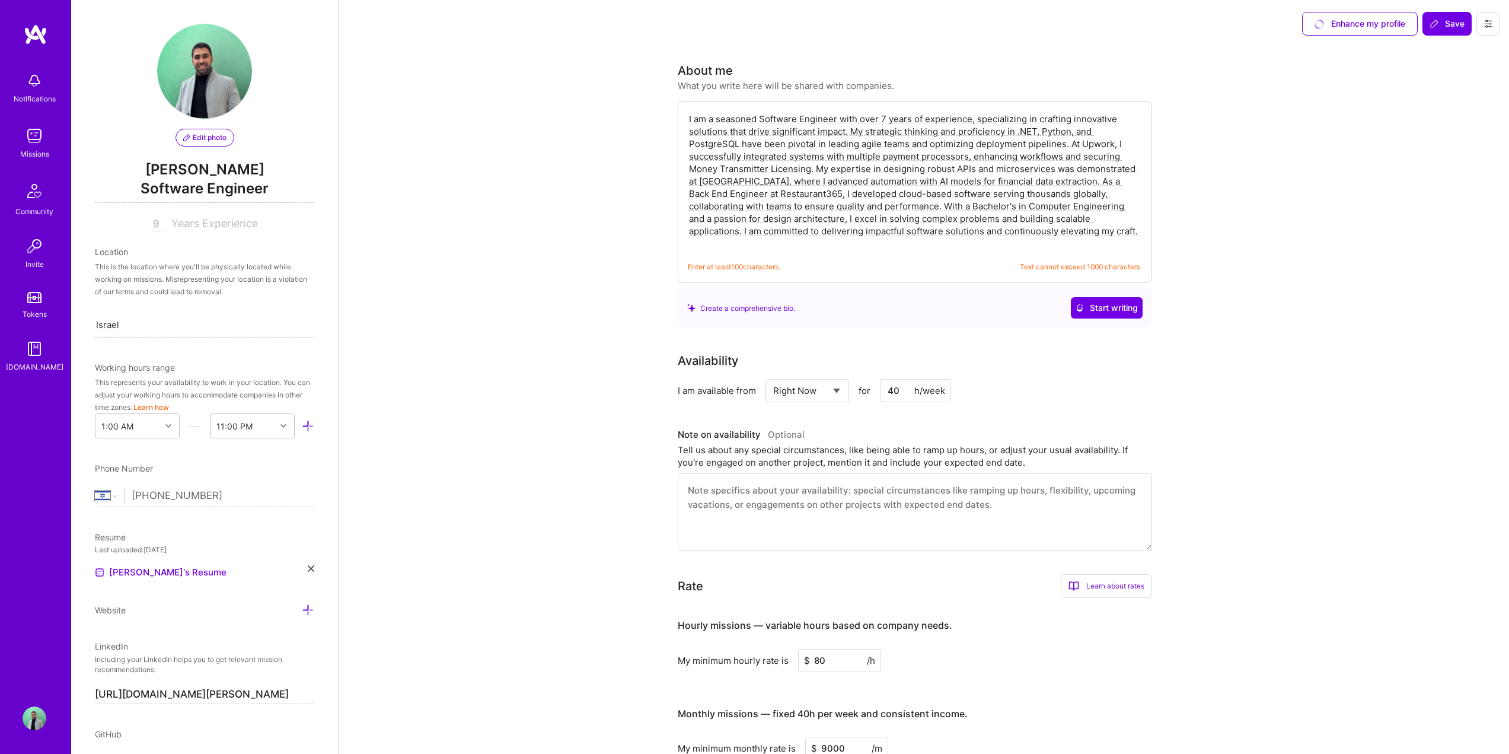
click at [680, 116] on div "I am a seasoned Software Engineer with over 7 years of experience, specializing…" at bounding box center [915, 191] width 474 height 181
paste textarea "7+ years of experience delivering scalable, high-impact solutions across global…"
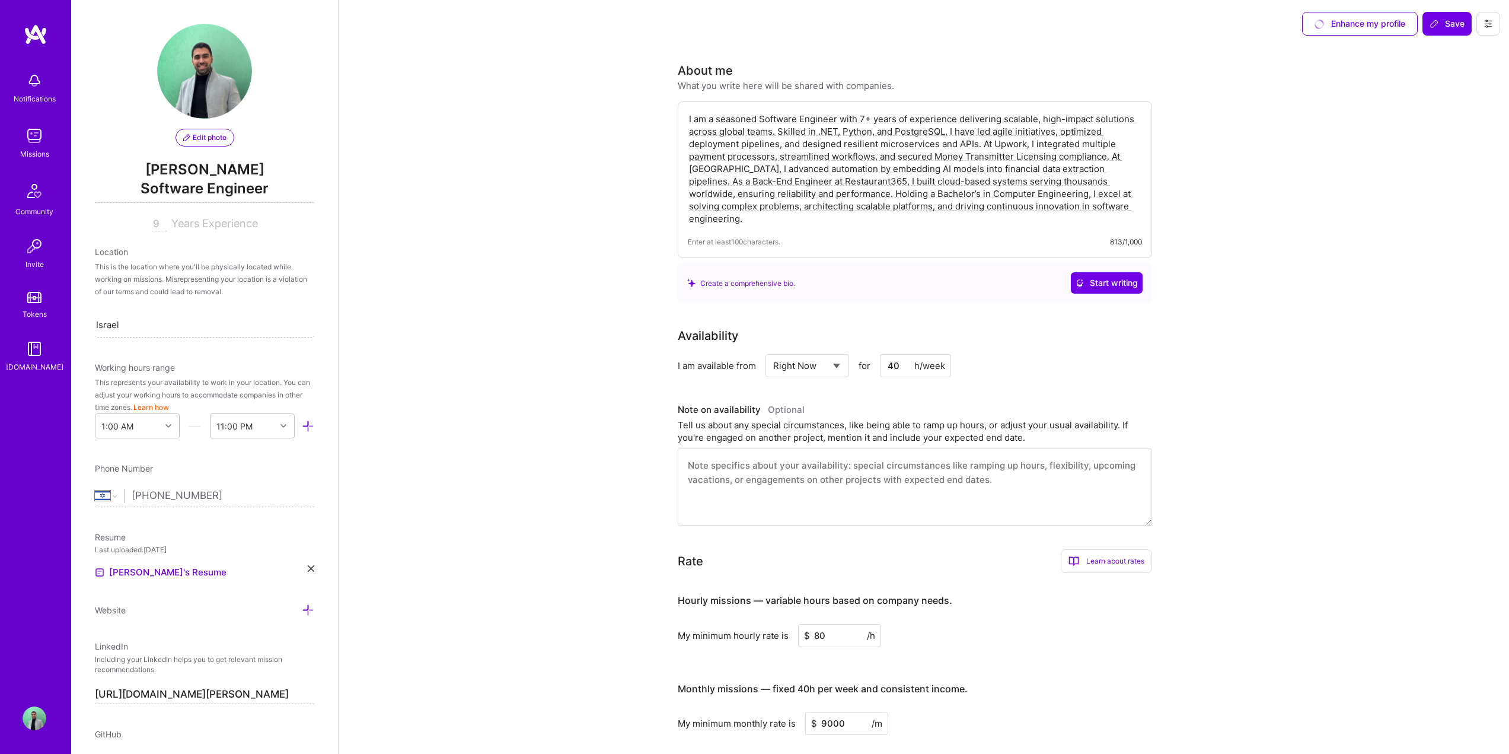
click at [863, 116] on textarea "I am a seasoned Software Engineer with 7+ years of experience delivering scalab…" at bounding box center [915, 168] width 454 height 114
click at [866, 116] on textarea "I am a seasoned Software Engineer with 7+ years of experience delivering scalab…" at bounding box center [915, 168] width 454 height 114
click at [859, 118] on textarea "I am a seasoned Software Engineer with 7+ years of experience delivering scalab…" at bounding box center [915, 168] width 454 height 114
click at [863, 116] on textarea "I am a seasoned Software Engineer with 7+ years of experience delivering scalab…" at bounding box center [915, 168] width 454 height 114
type textarea "I am a seasoned Software Engineer with 9+ years of experience delivering scalab…"
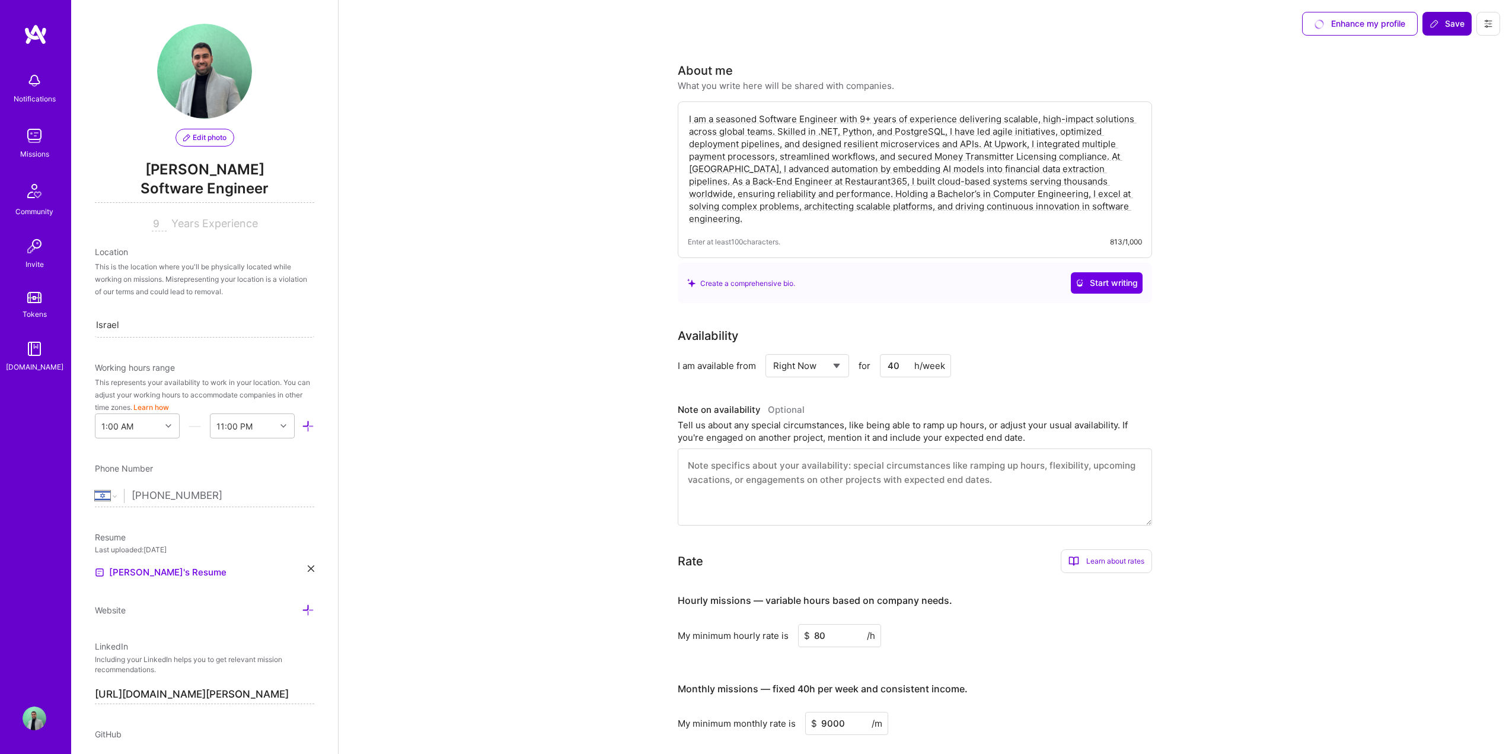
click at [1443, 25] on span "Save" at bounding box center [1447, 24] width 35 height 12
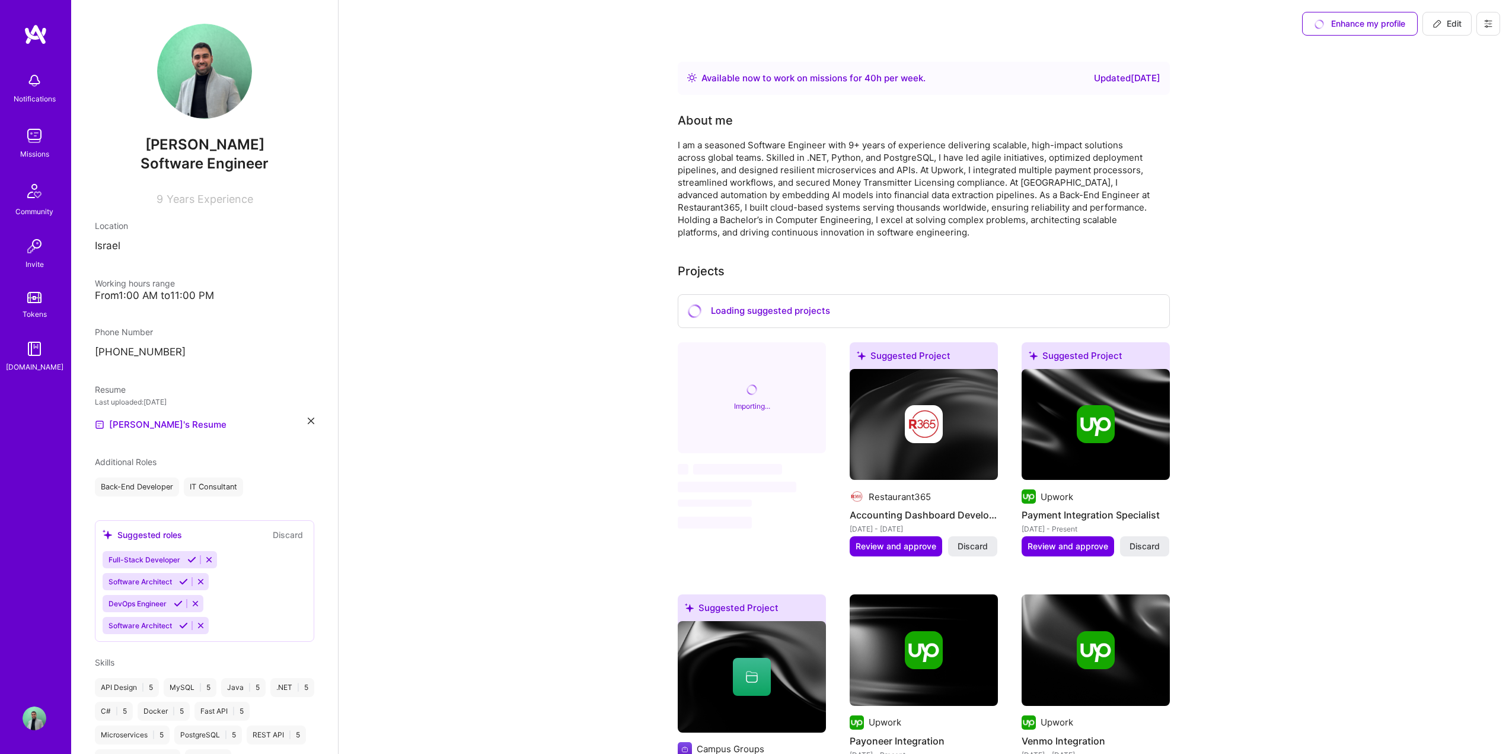
click at [750, 79] on div "Available now to work on missions for 40 h per week ." at bounding box center [814, 78] width 224 height 14
drag, startPoint x: 1060, startPoint y: 76, endPoint x: 1069, endPoint y: 76, distance: 9.5
click at [1094, 76] on div "Updated 12 months ago" at bounding box center [1127, 78] width 66 height 14
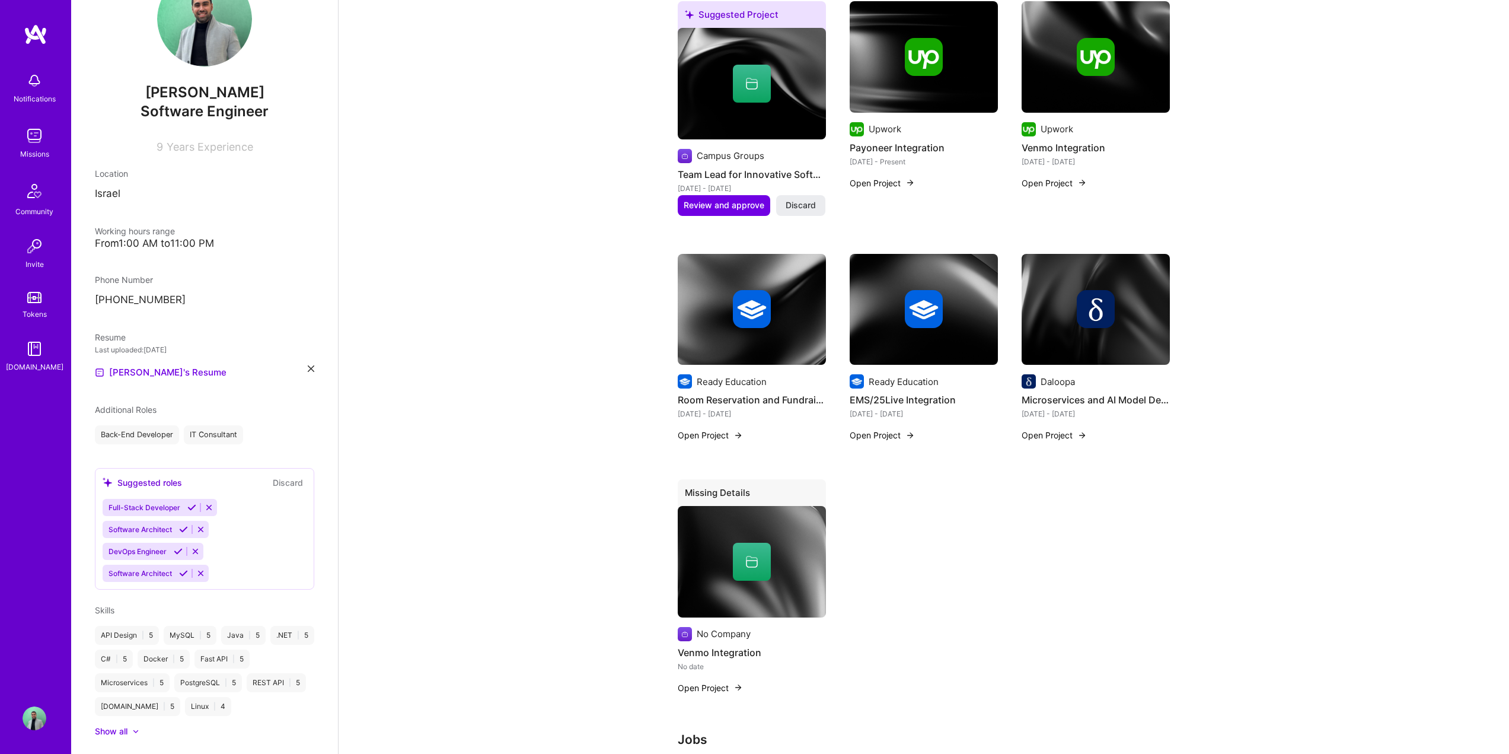
scroll to position [432, 0]
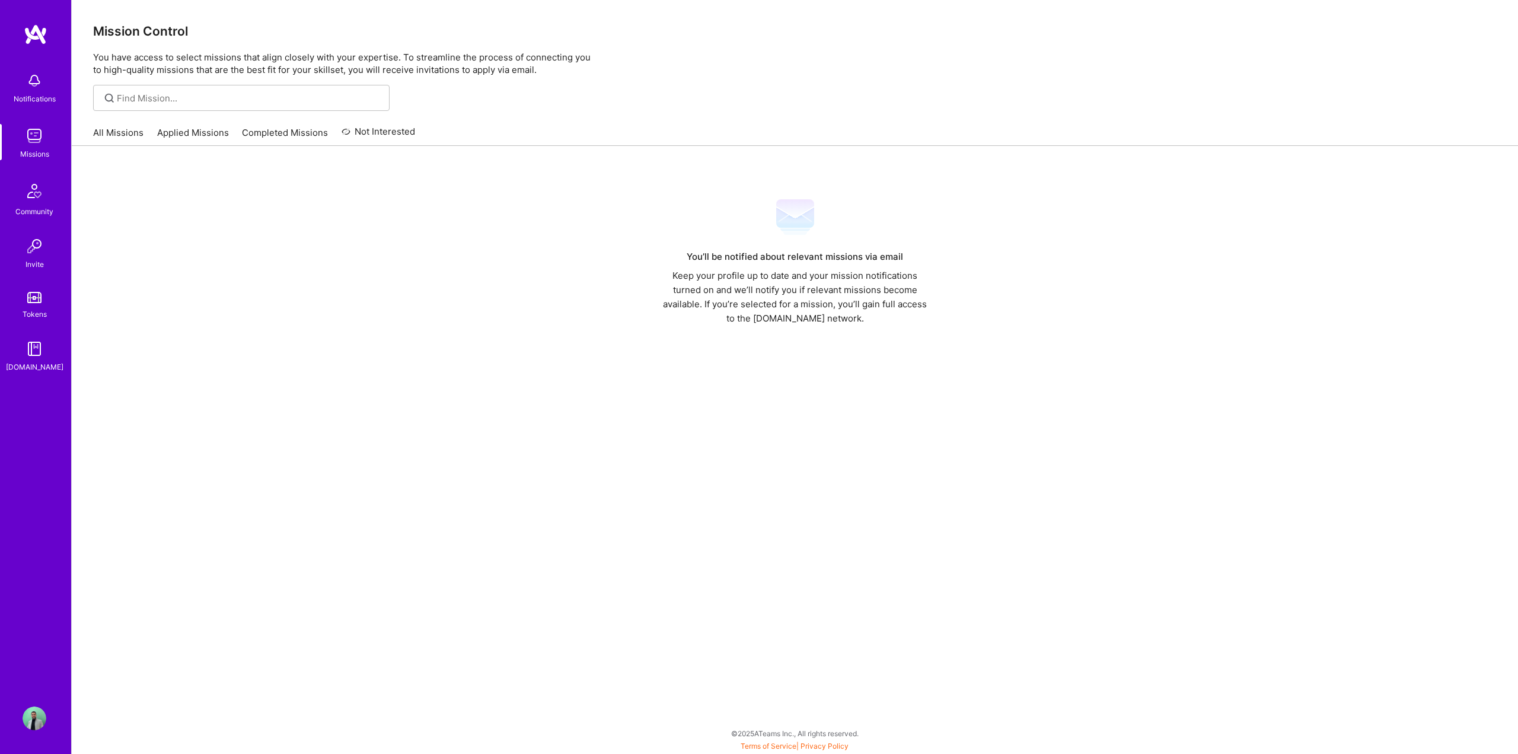
click at [266, 130] on link "Completed Missions" at bounding box center [285, 136] width 86 height 20
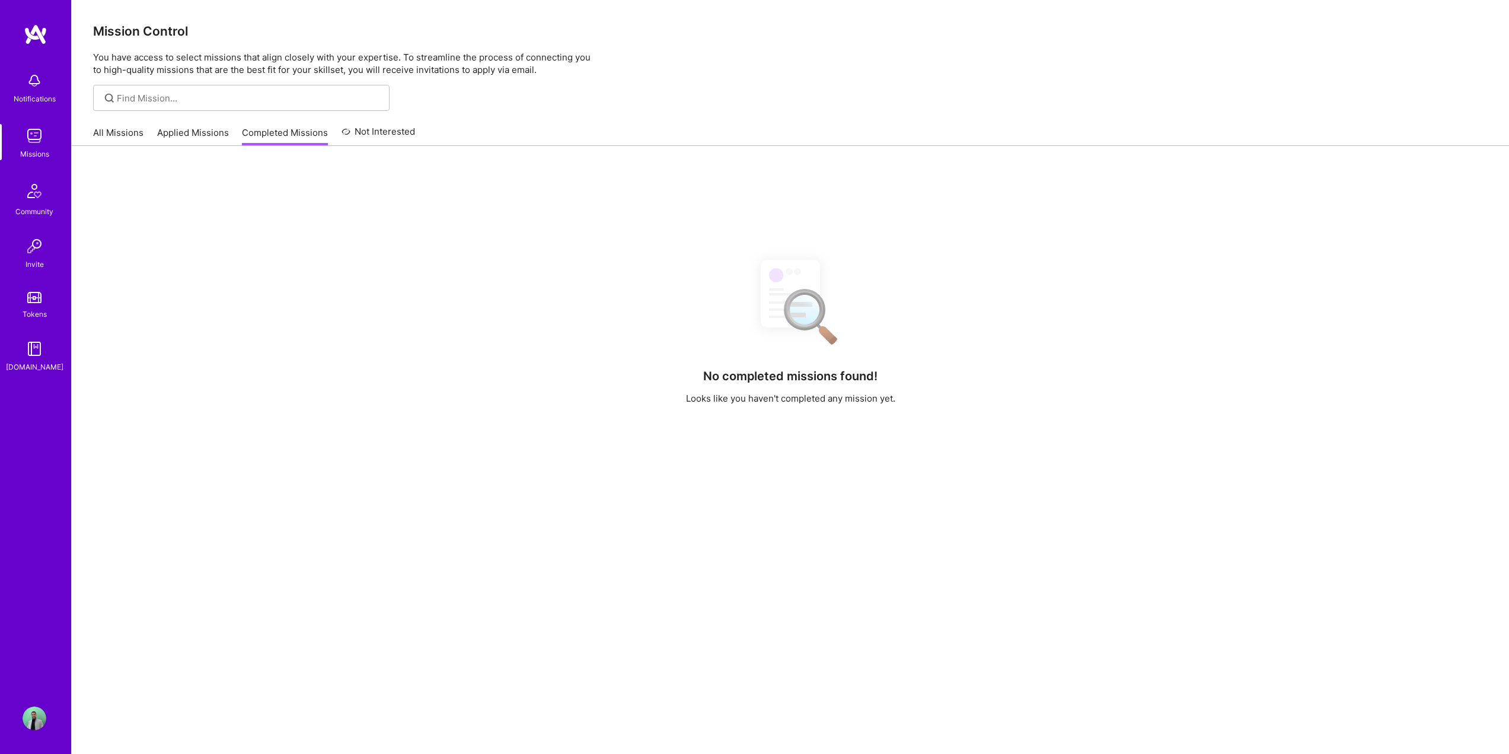
click at [194, 129] on link "Applied Missions" at bounding box center [193, 136] width 72 height 20
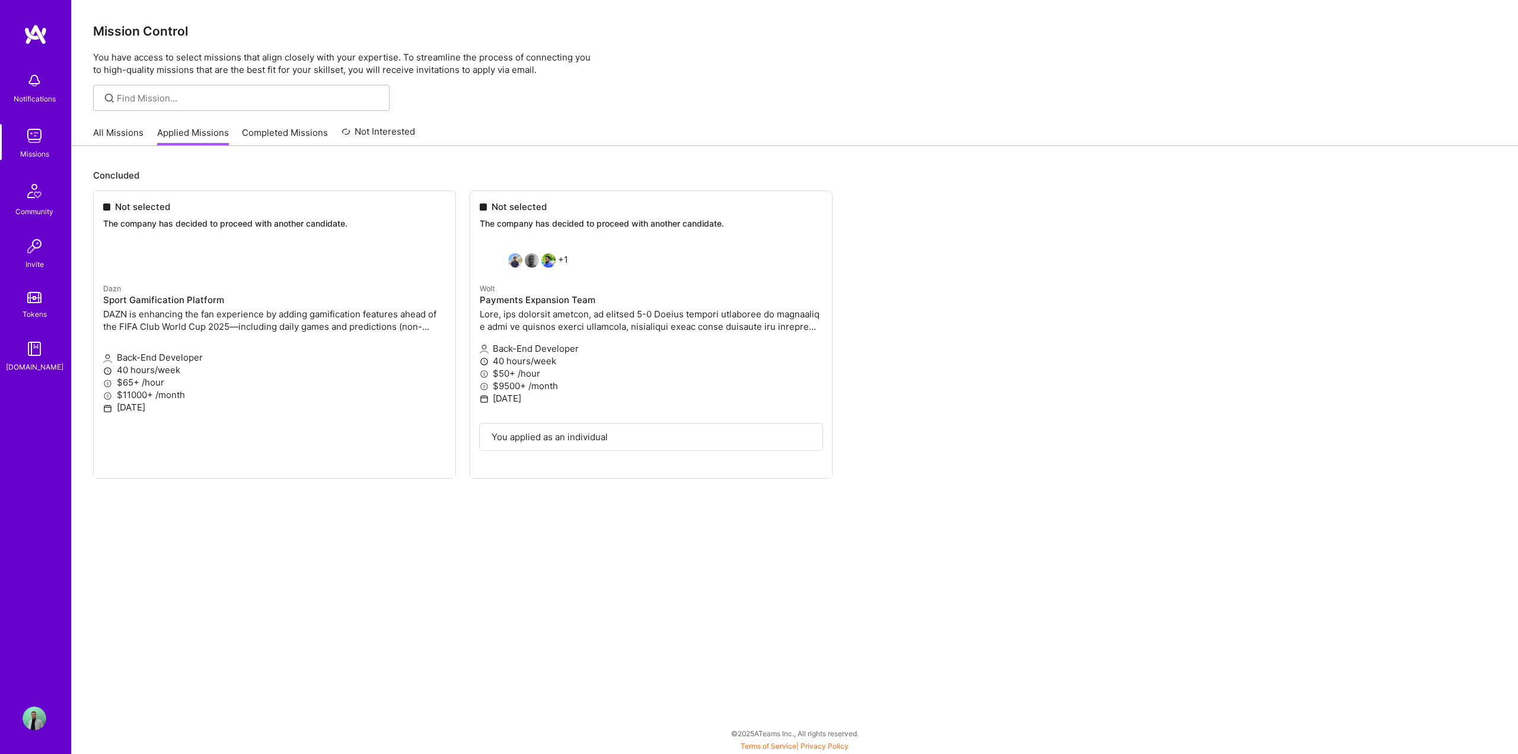
click at [98, 129] on link "All Missions" at bounding box center [118, 136] width 50 height 20
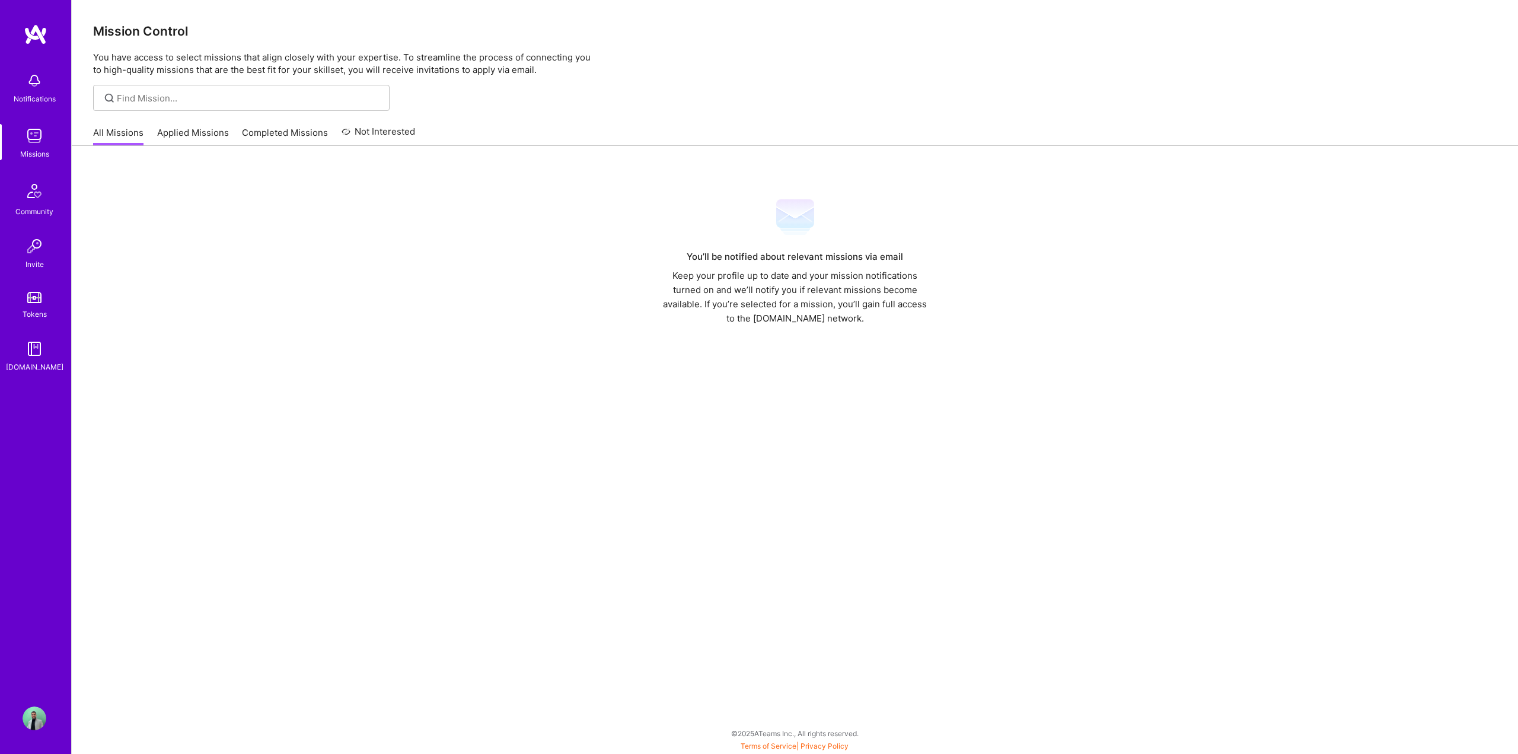
click at [394, 132] on link "Not Interested" at bounding box center [379, 135] width 74 height 21
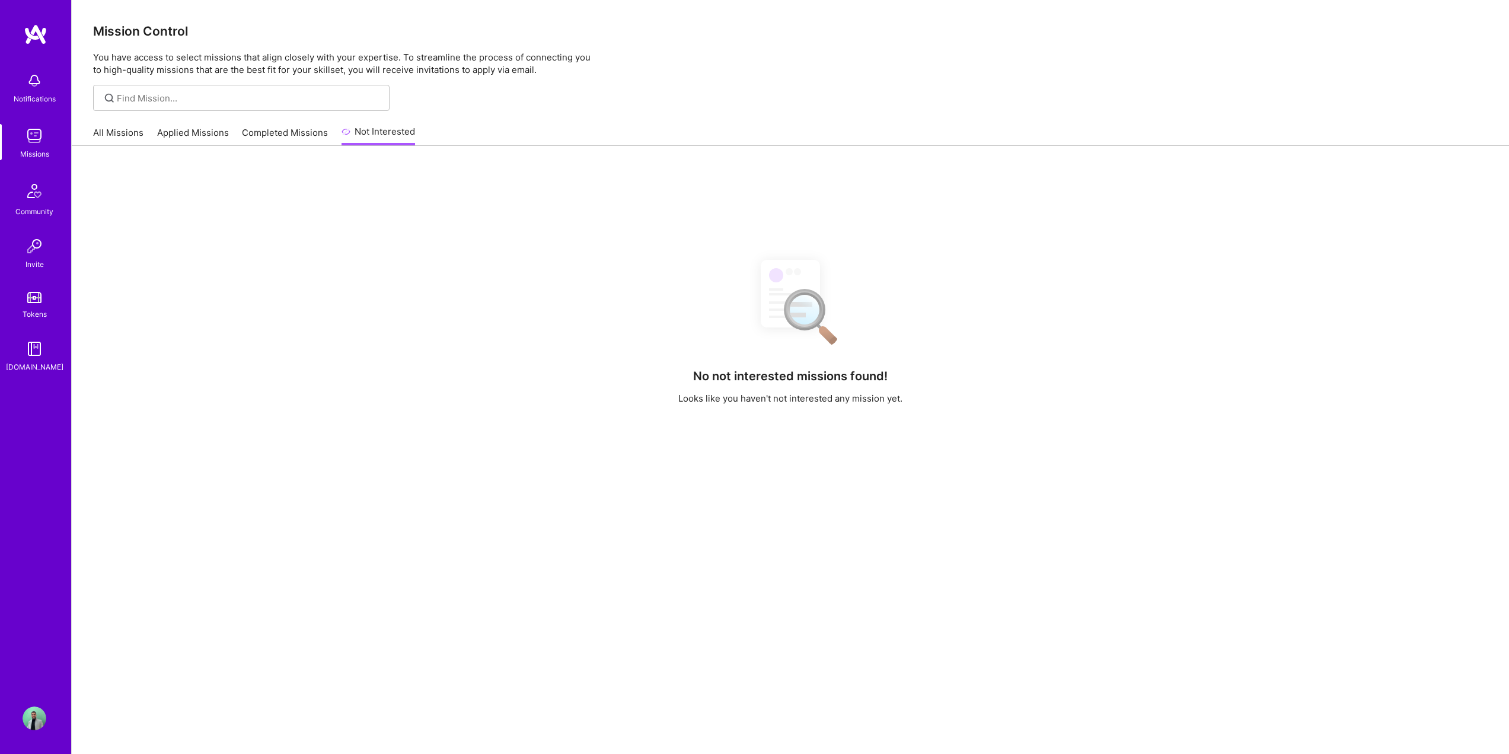
click at [315, 135] on link "Completed Missions" at bounding box center [285, 136] width 86 height 20
click at [36, 247] on img at bounding box center [35, 246] width 24 height 24
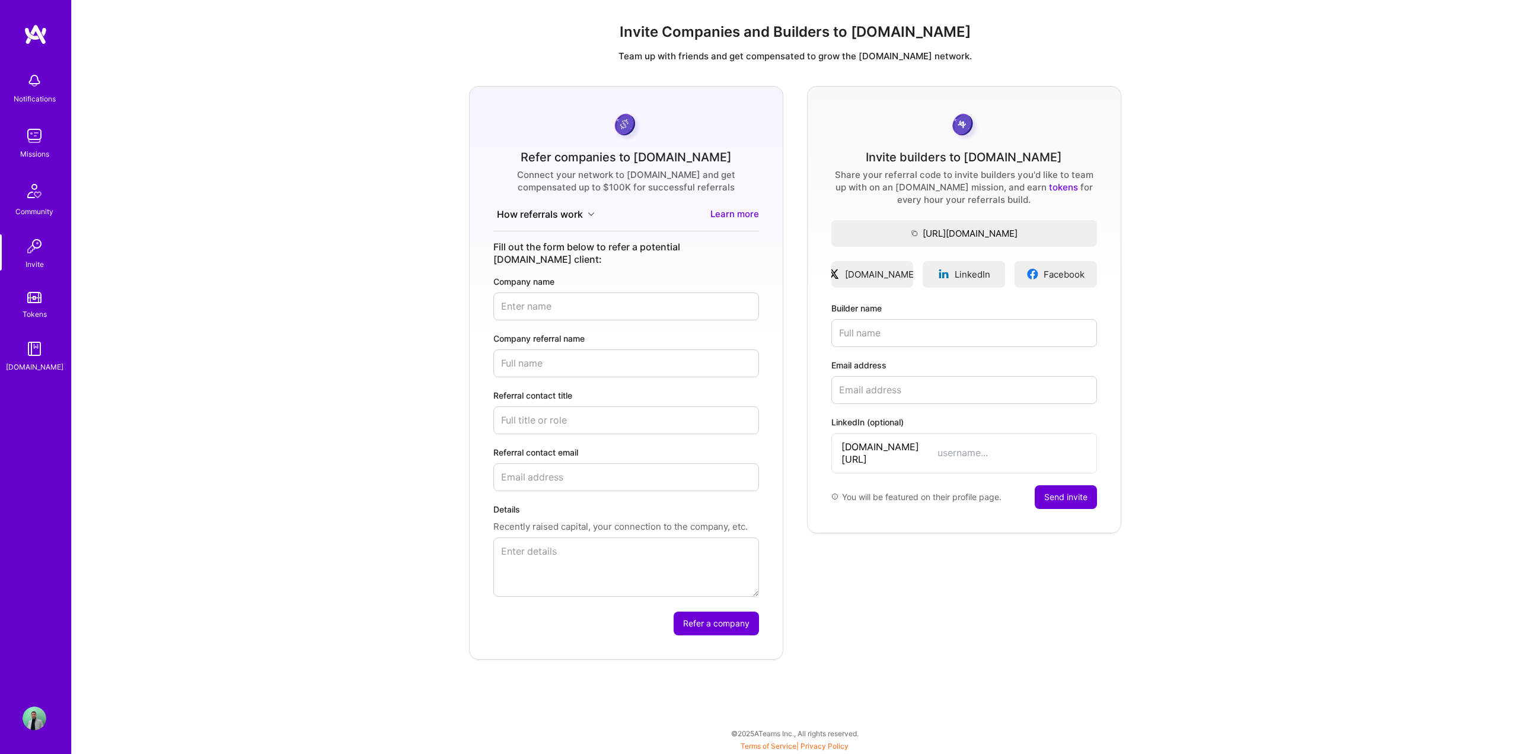
click at [38, 195] on img at bounding box center [34, 191] width 28 height 28
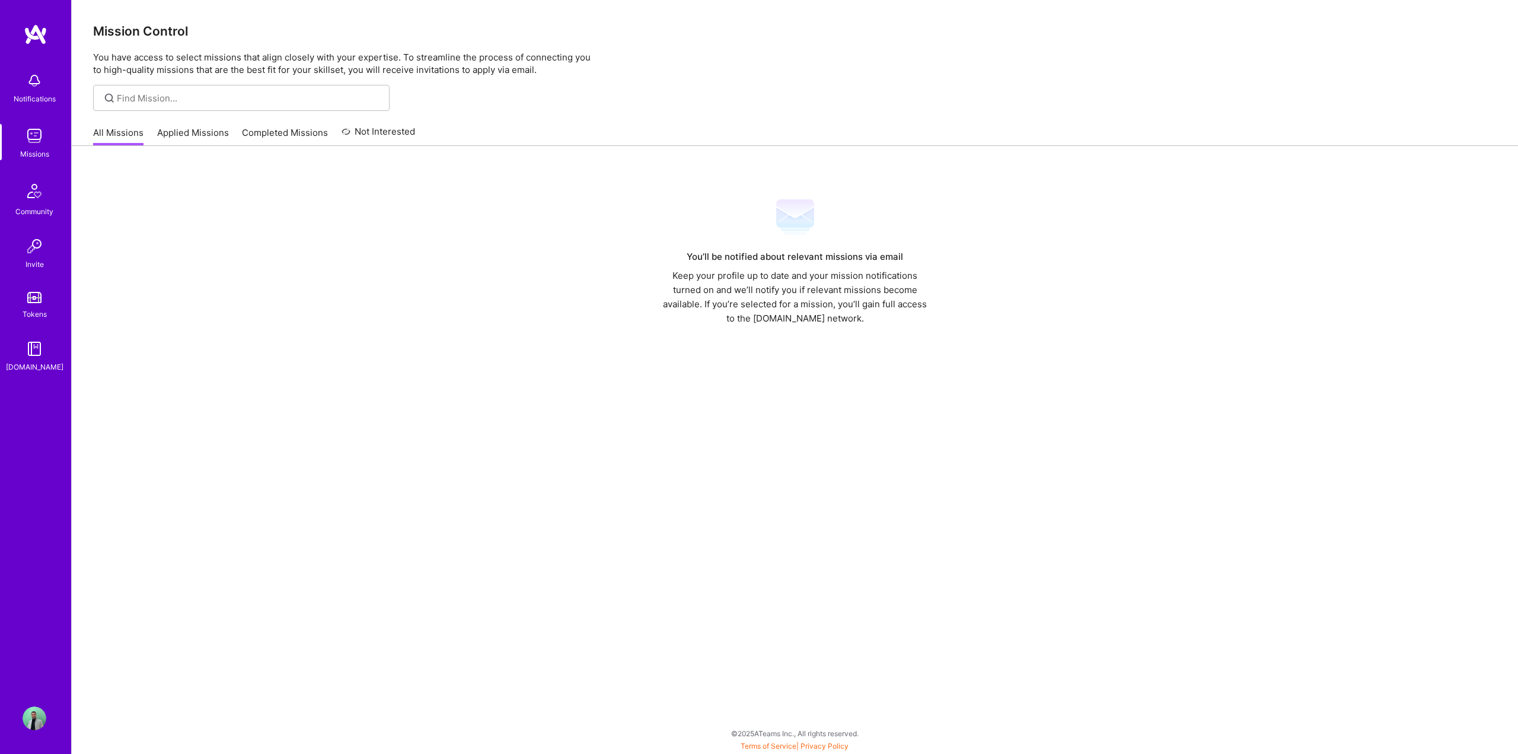
click at [49, 135] on link "Missions" at bounding box center [35, 142] width 74 height 36
click at [46, 71] on div "Notifications" at bounding box center [35, 86] width 74 height 41
click at [32, 189] on img at bounding box center [34, 191] width 28 height 28
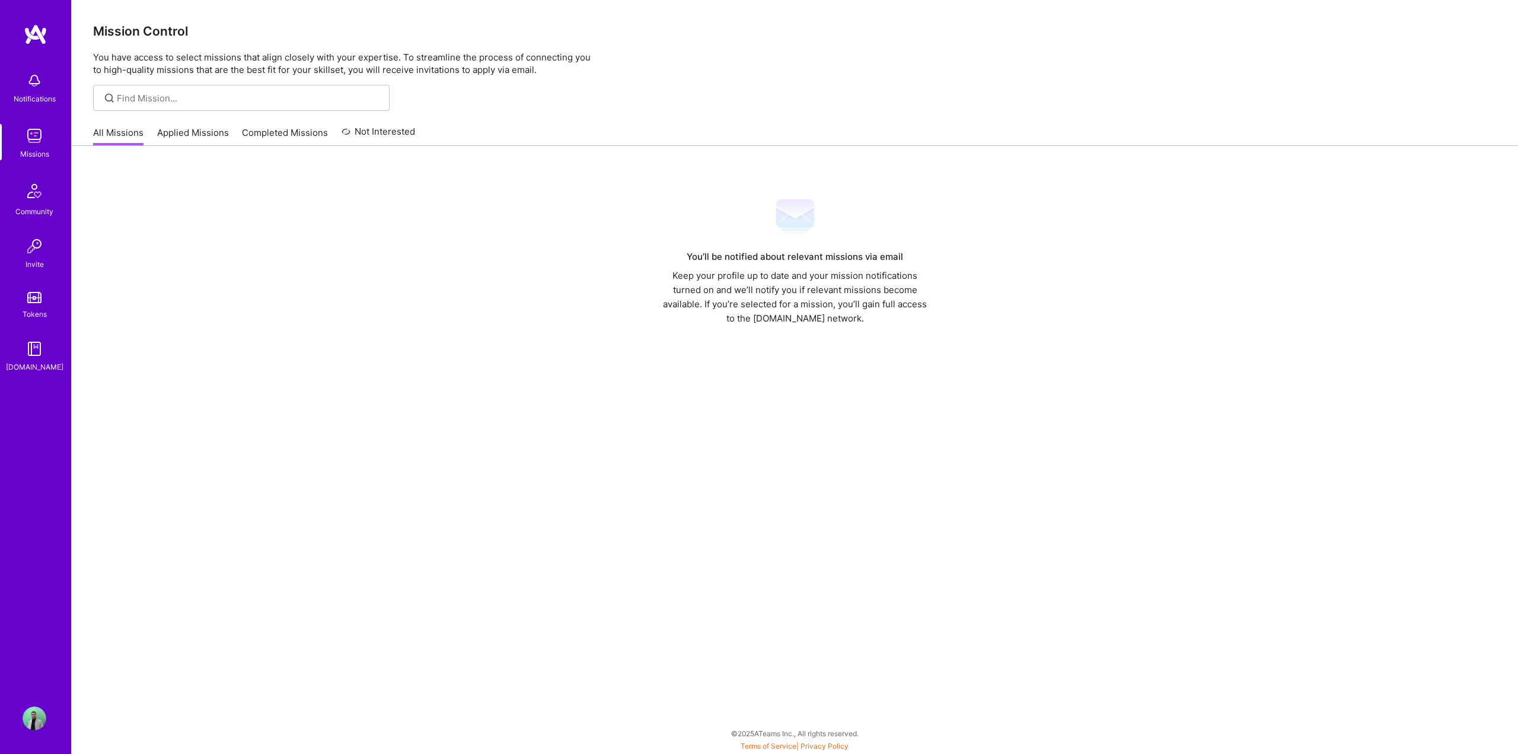
click at [31, 337] on img at bounding box center [35, 349] width 24 height 24
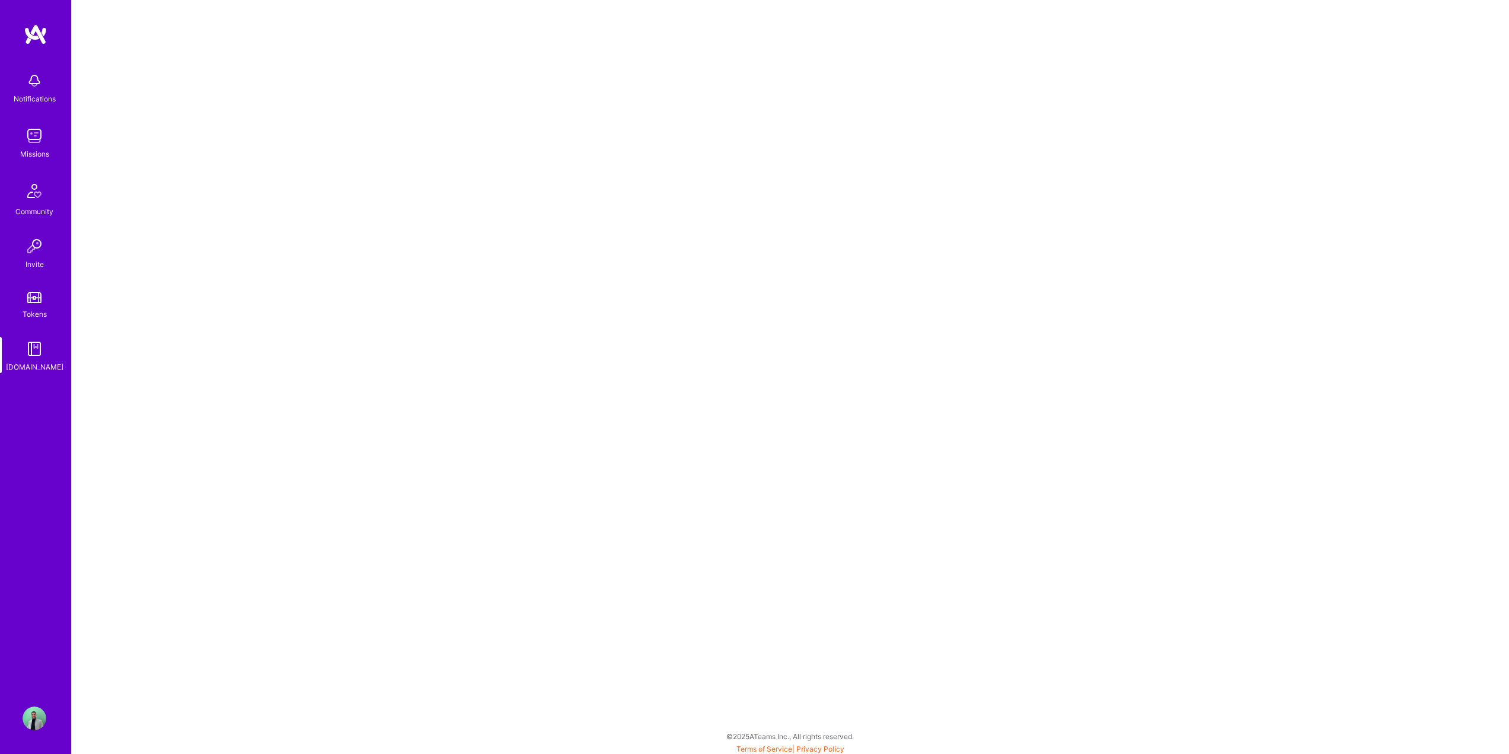
click at [31, 718] on img at bounding box center [35, 718] width 24 height 24
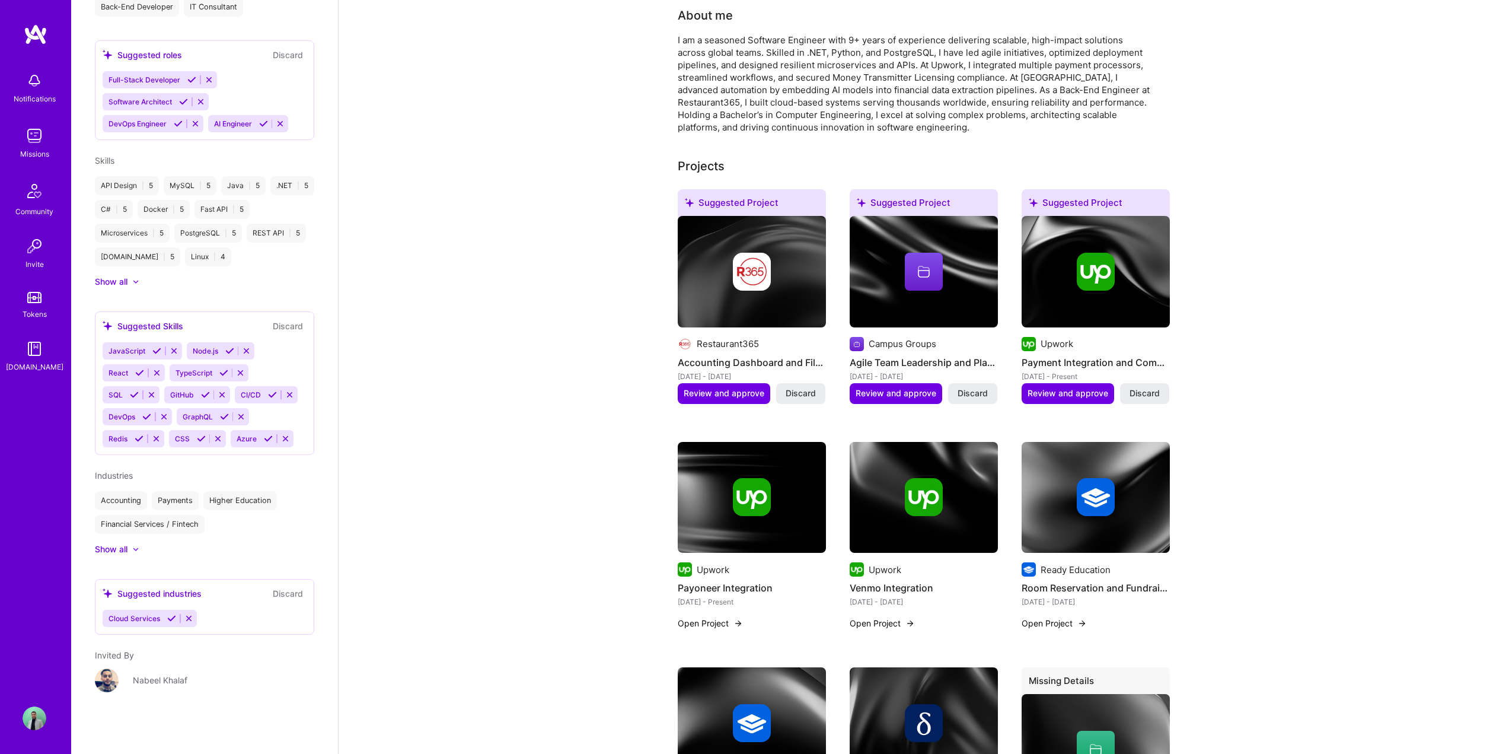
scroll to position [356, 0]
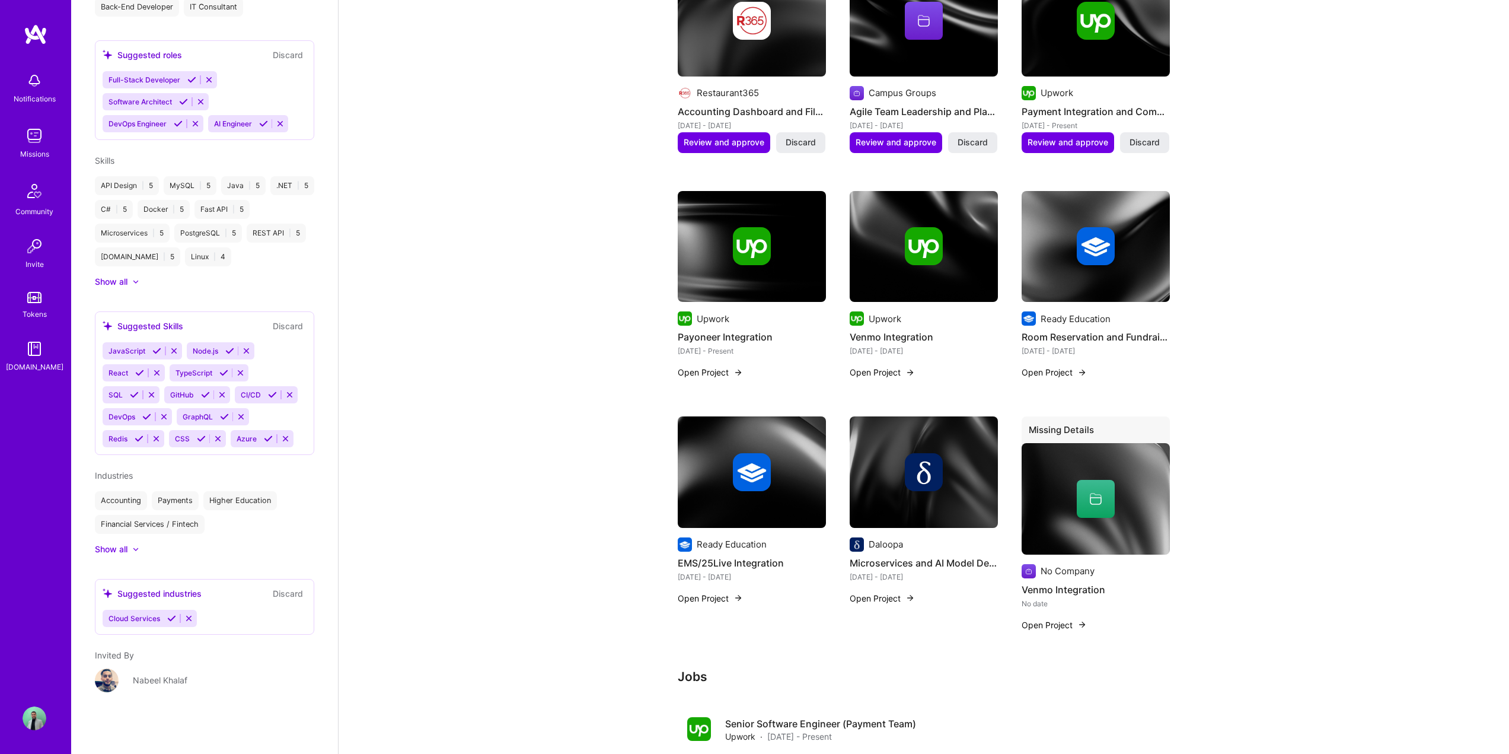
click at [31, 708] on img at bounding box center [35, 718] width 24 height 24
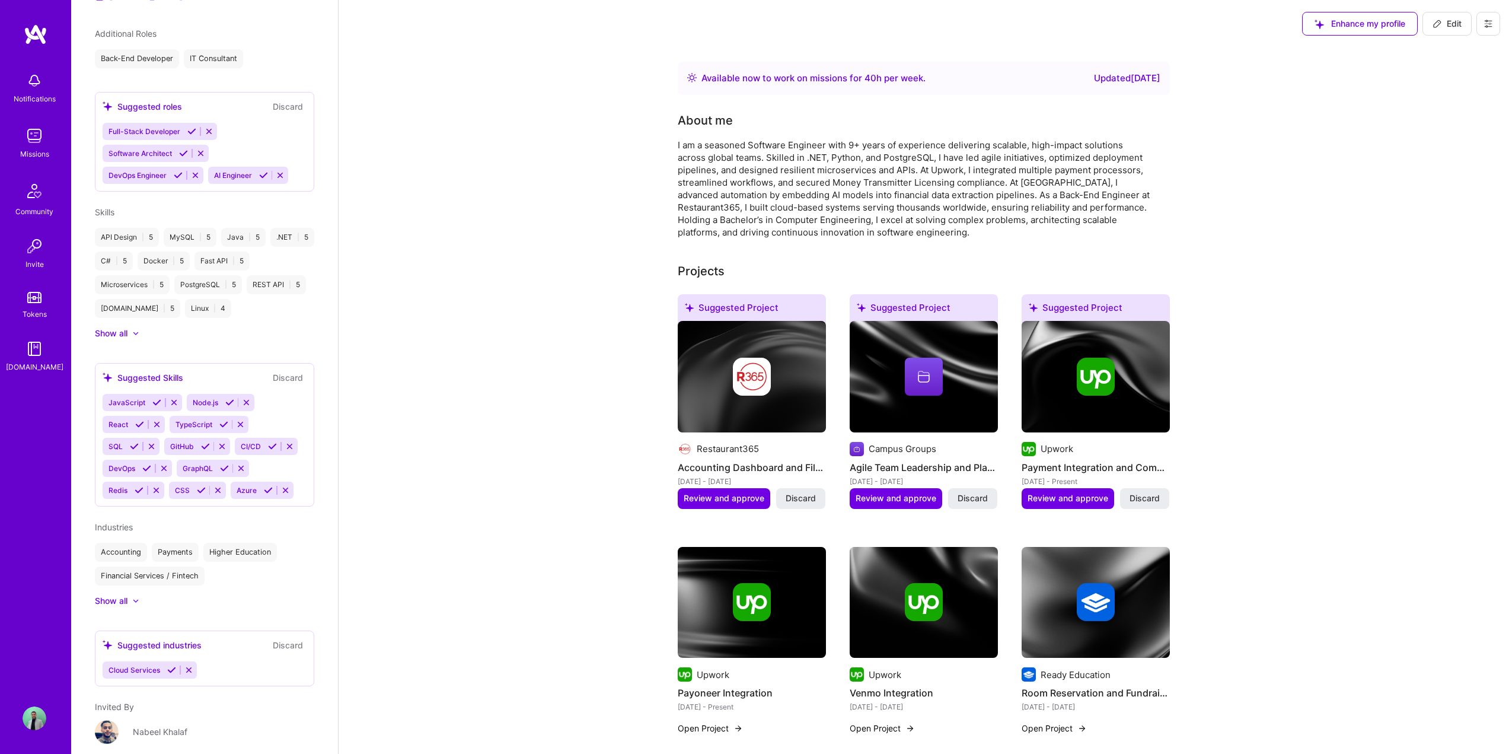
scroll to position [420, 0]
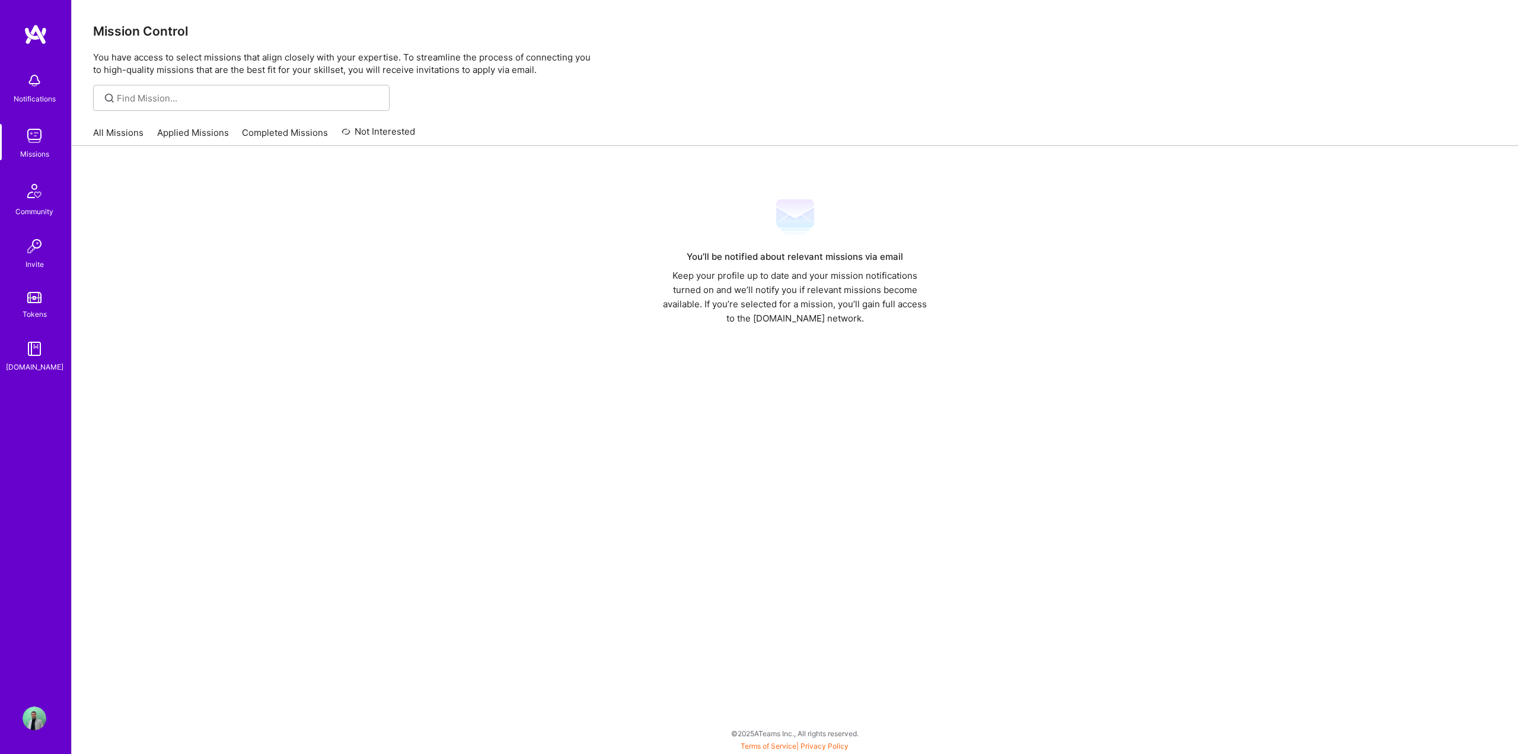
click at [36, 27] on img at bounding box center [36, 34] width 24 height 21
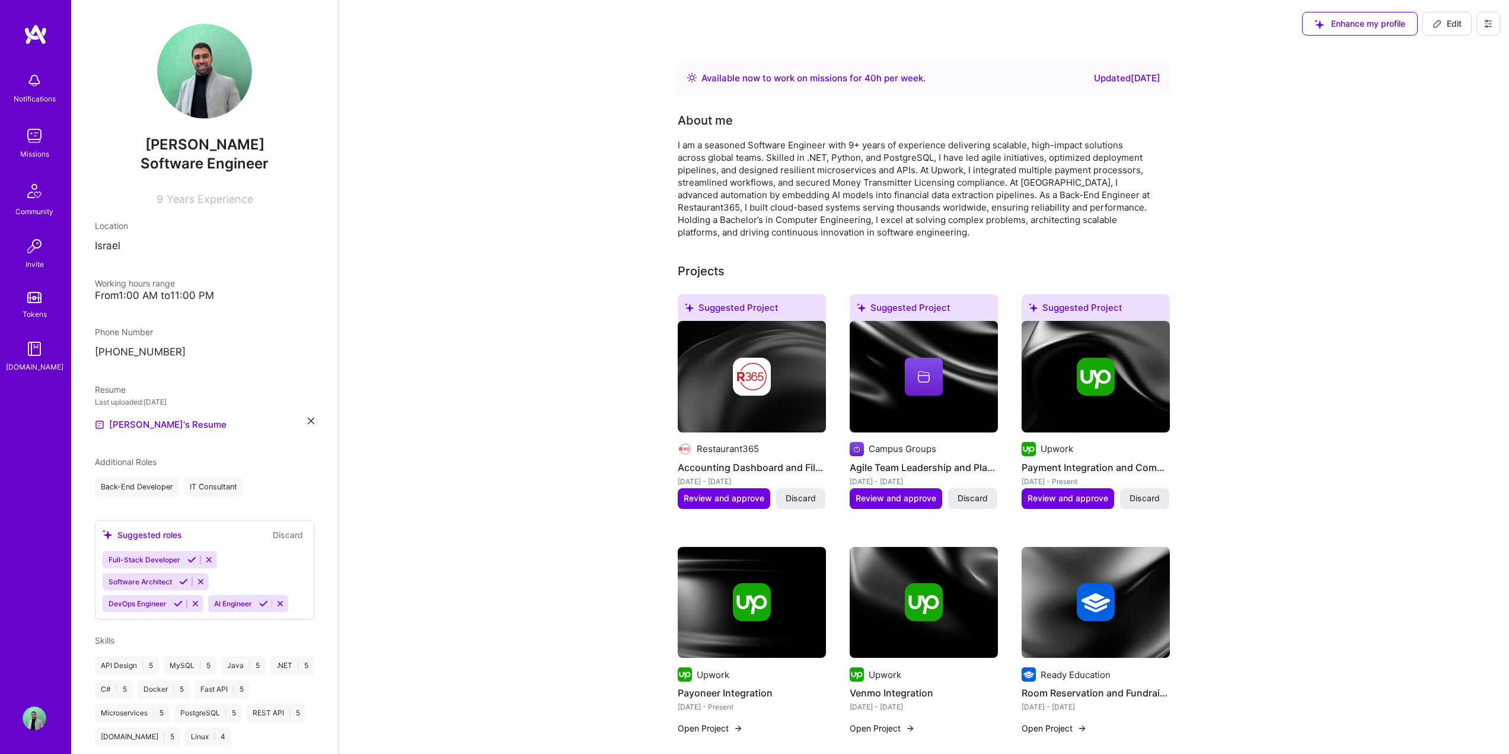
click at [40, 719] on img at bounding box center [35, 718] width 24 height 24
click at [1486, 25] on icon at bounding box center [1488, 23] width 9 height 9
click at [1455, 119] on button "Log Out" at bounding box center [1455, 111] width 89 height 30
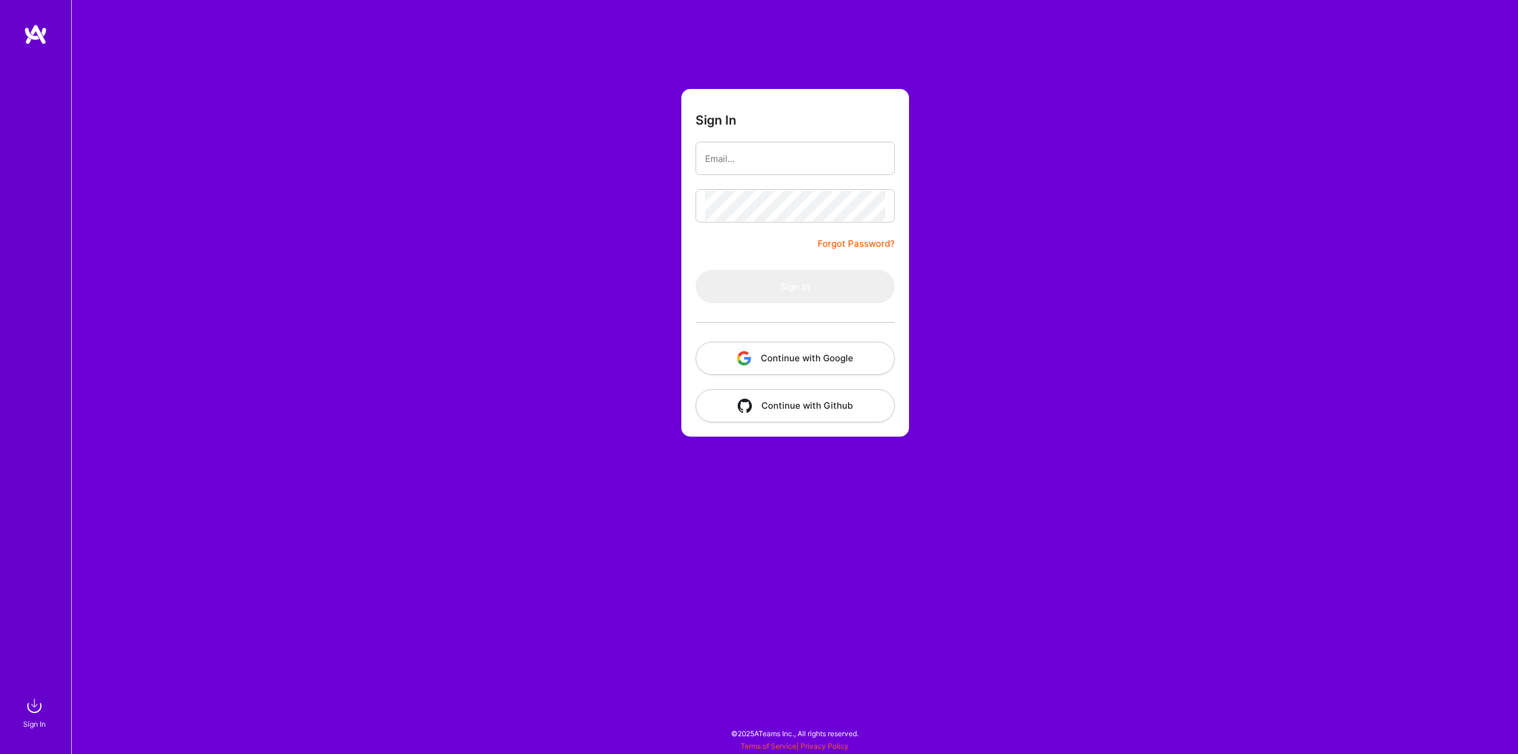
click at [805, 356] on button "Continue with Google" at bounding box center [795, 358] width 199 height 33
